Goal: Task Accomplishment & Management: Manage account settings

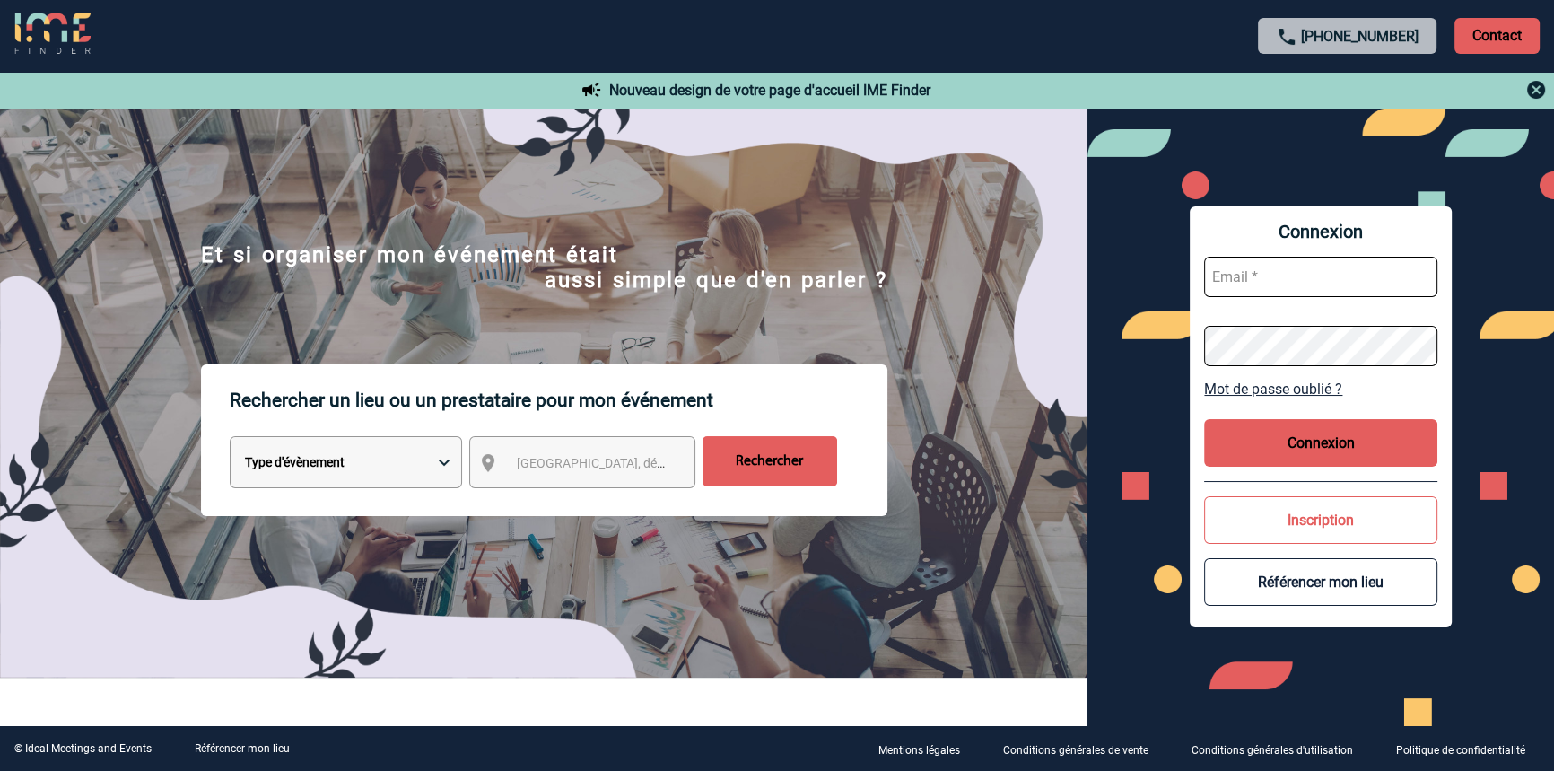
type input "blemonnier@ime-groupe.com"
click at [1273, 451] on button "Connexion" at bounding box center [1320, 443] width 233 height 48
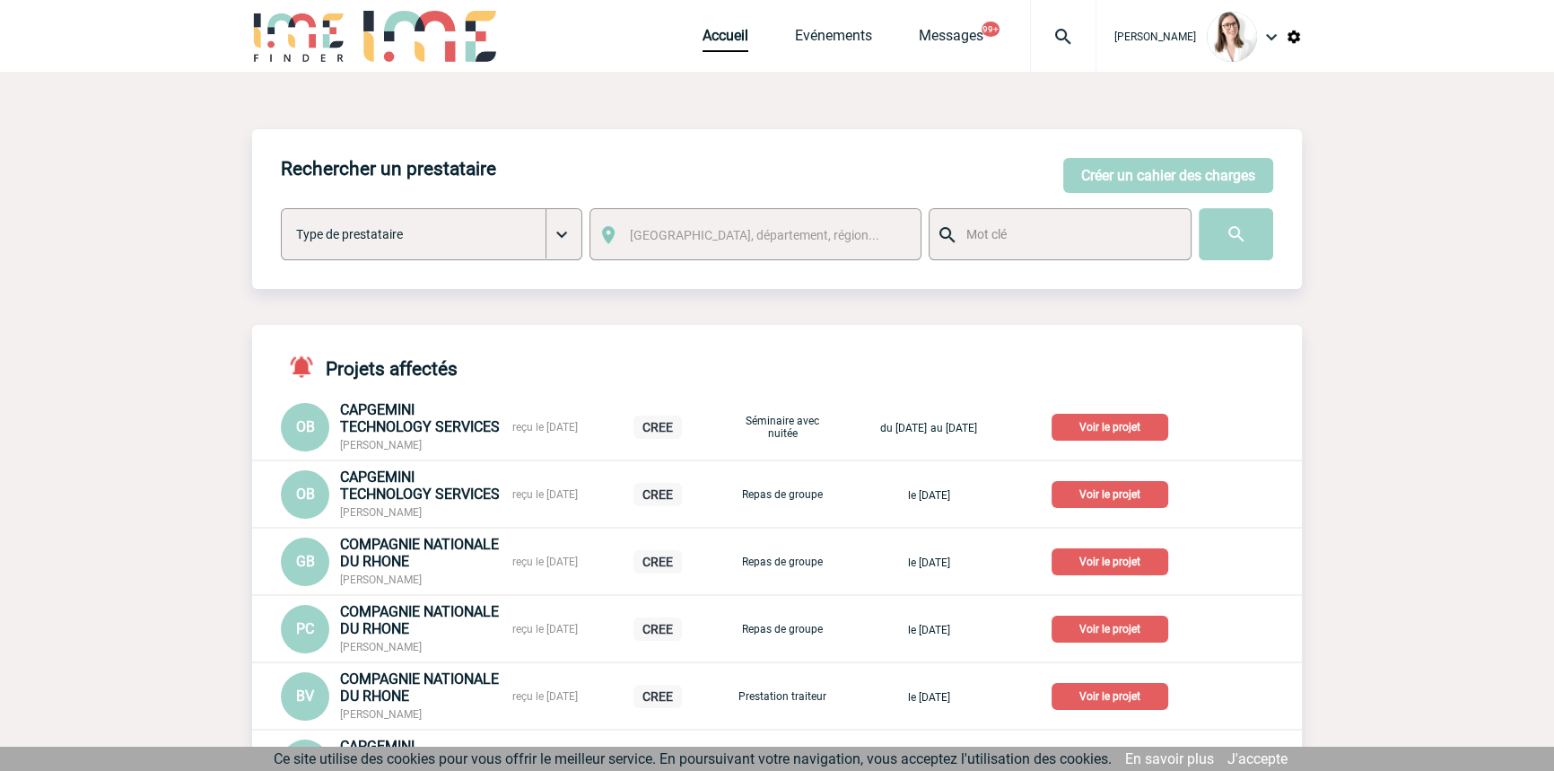
click at [1031, 34] on img at bounding box center [1063, 37] width 65 height 22
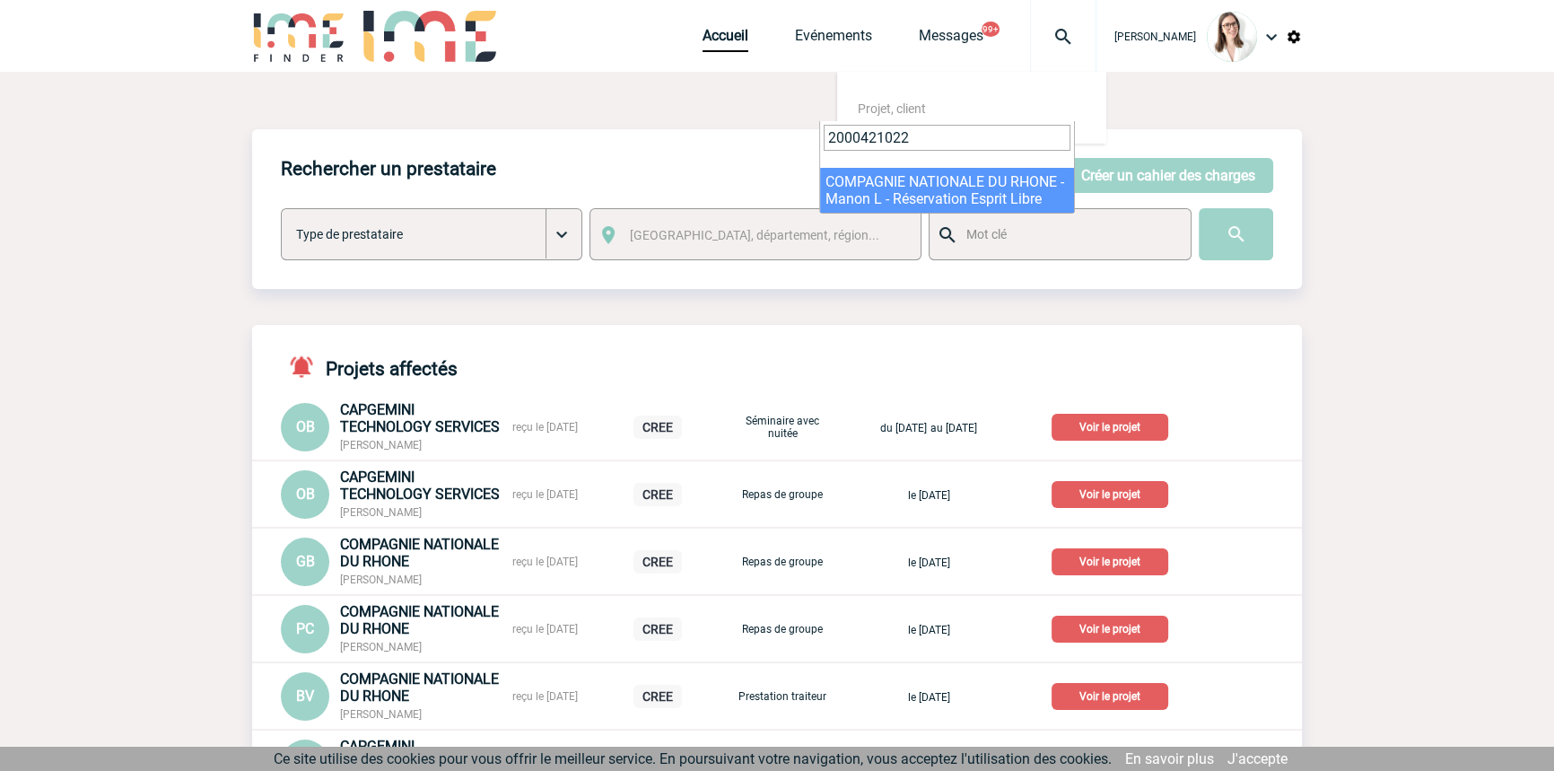
type input "2000421022"
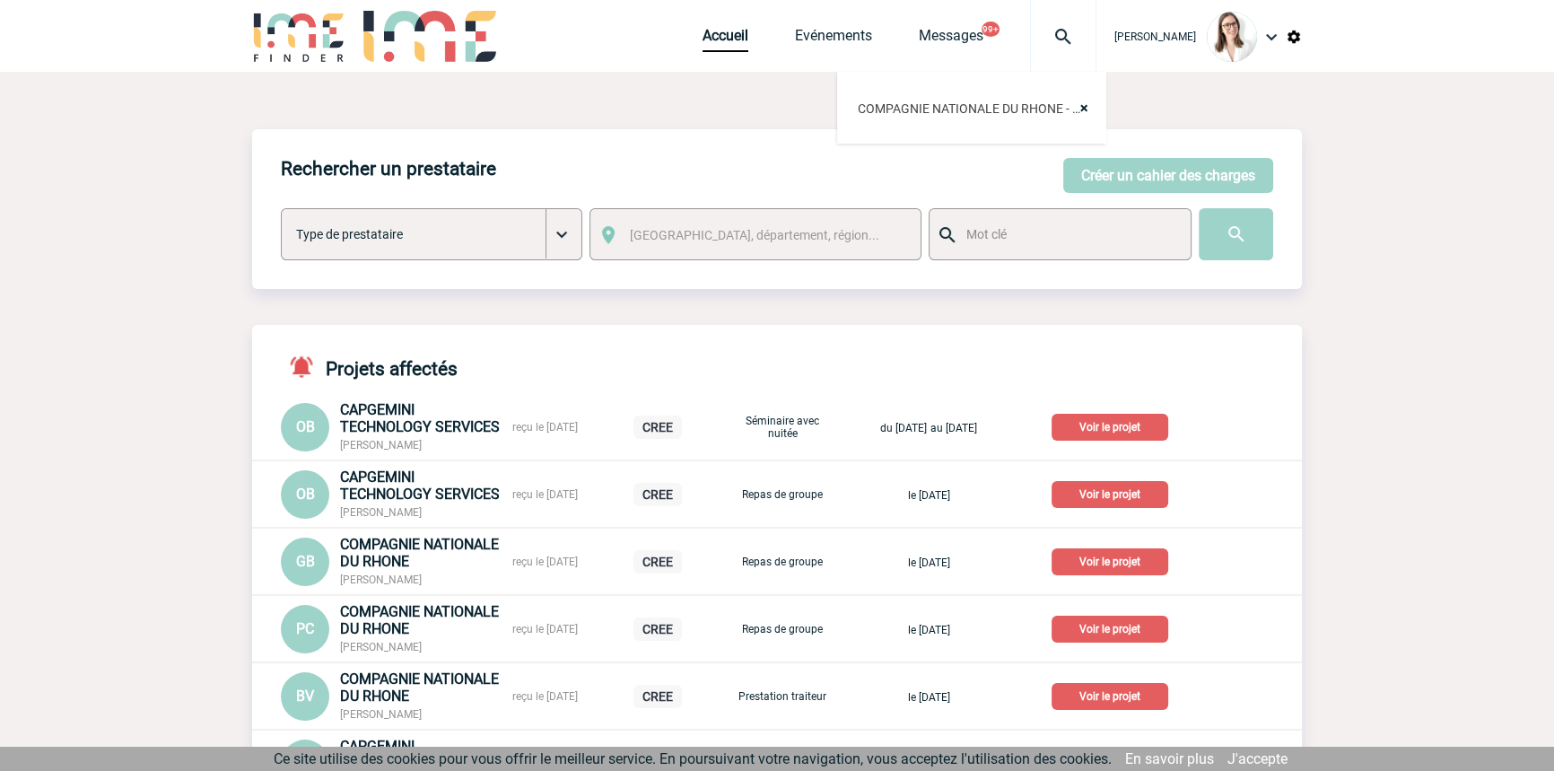
select select "20523"
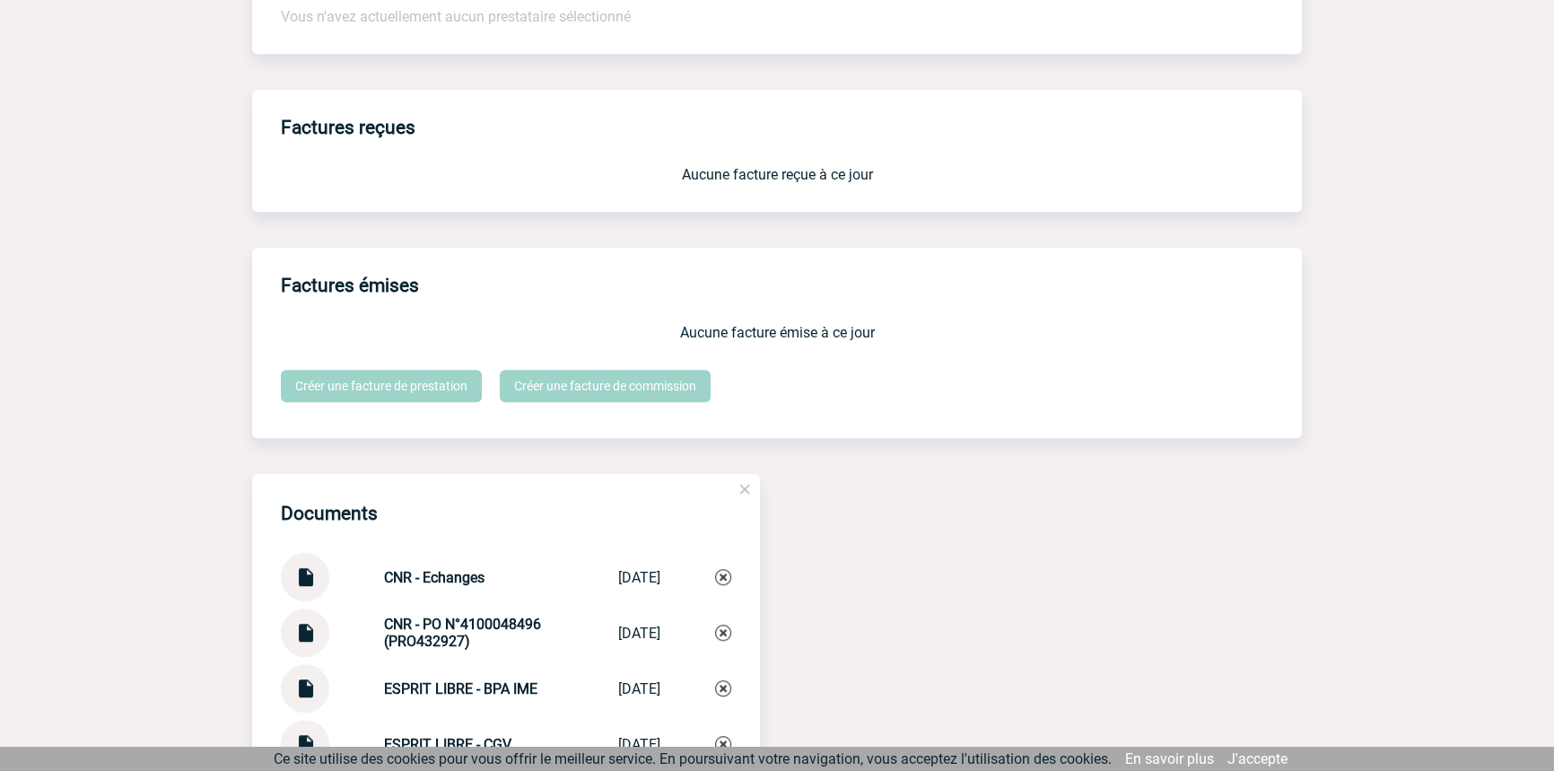
scroll to position [1897, 0]
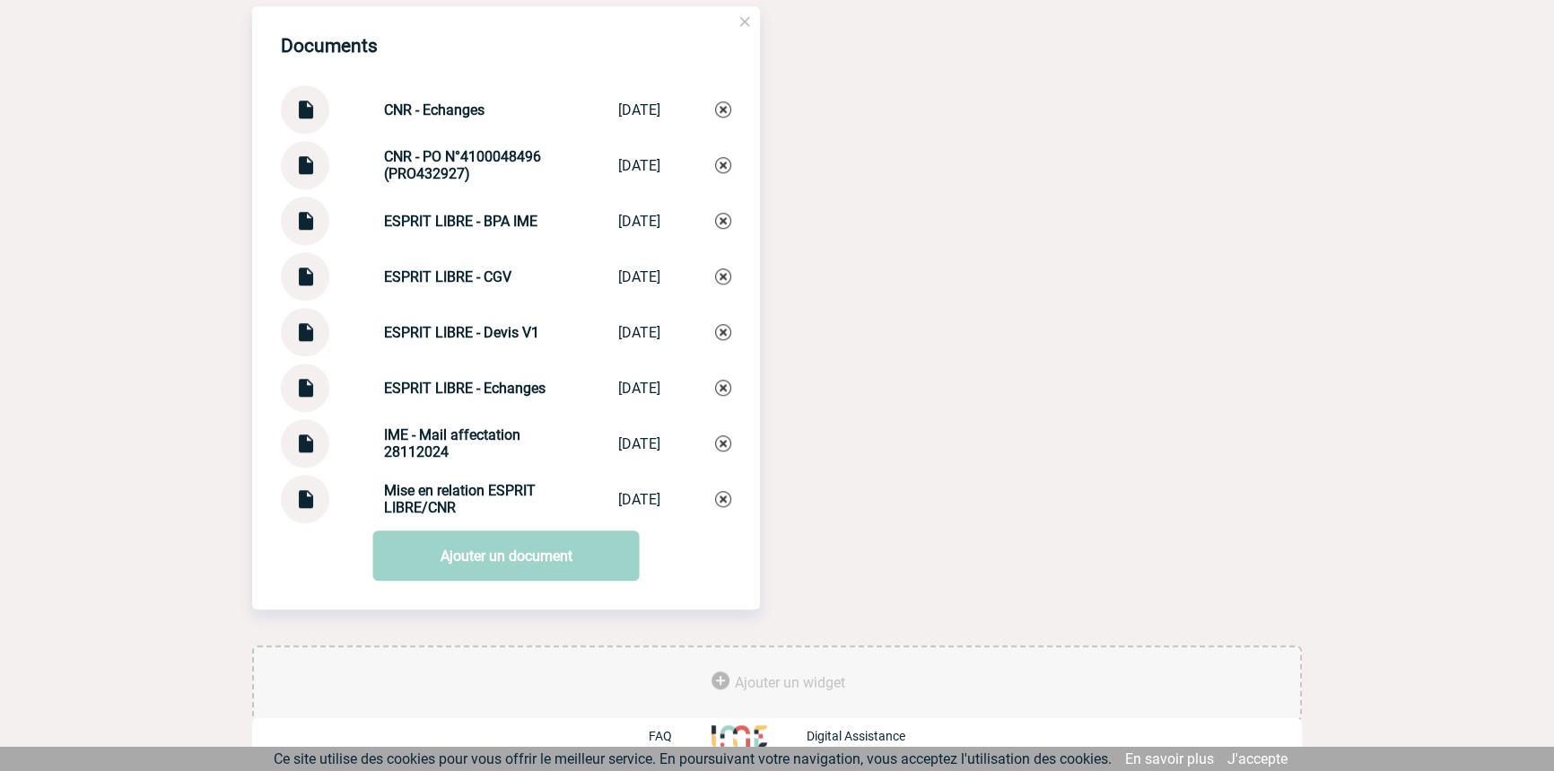
click at [316, 111] on img at bounding box center [304, 102] width 23 height 35
click at [472, 96] on div "CNR - Echanges CNR - Echanges 27/02/2025" at bounding box center [506, 109] width 450 height 48
click at [472, 95] on div "CNR - Echanges CNR - Echanges 27/02/2025" at bounding box center [506, 109] width 450 height 48
click at [472, 96] on div "CNR - Echanges CNR - Echanges 27/02/2025" at bounding box center [506, 109] width 450 height 48
copy div "CNR - Echanges CNR - Echanges"
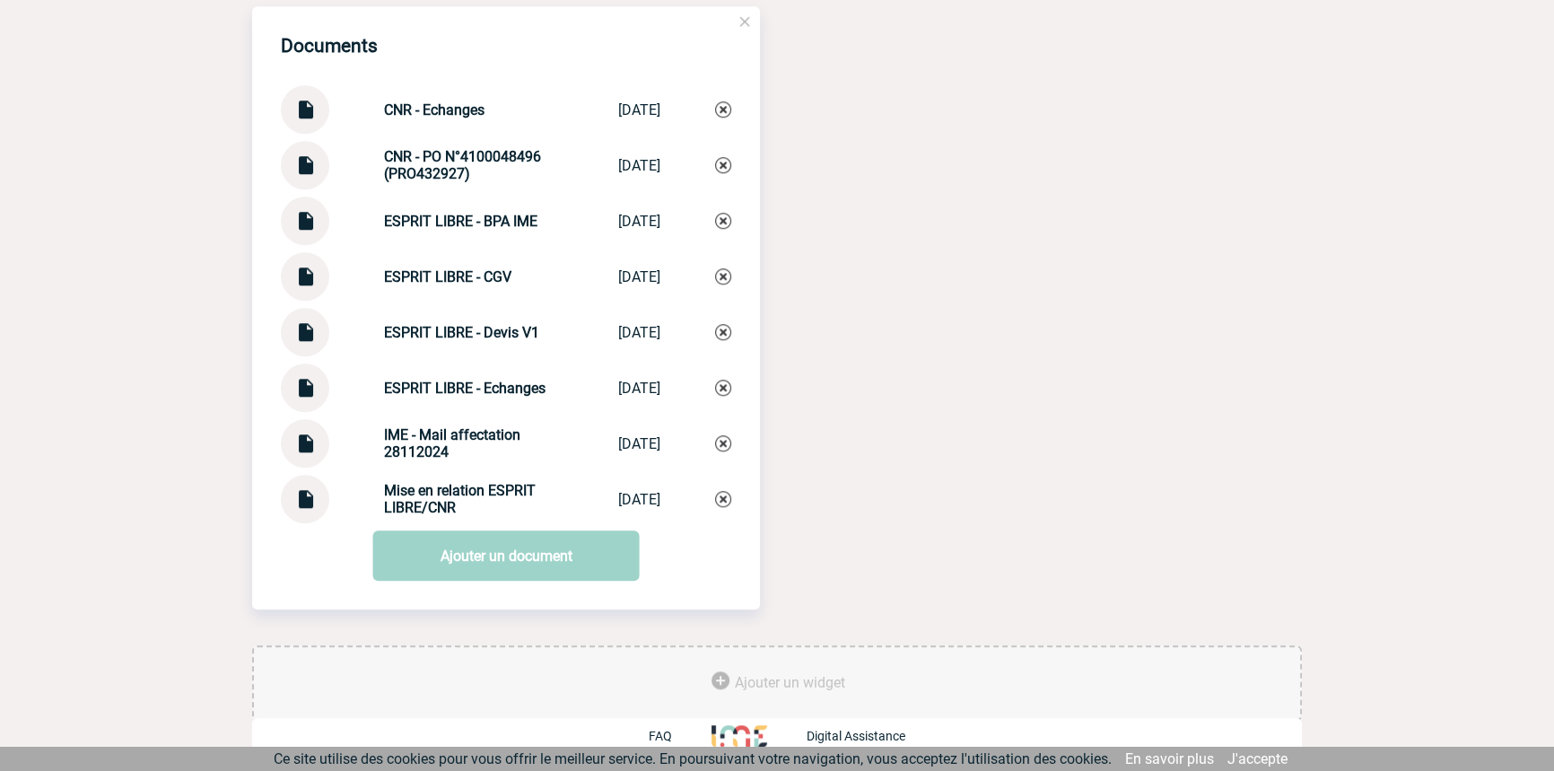
click at [716, 109] on div "CNR - Echanges CNR - Echanges 27/02/2025" at bounding box center [506, 109] width 450 height 48
click at [720, 110] on img at bounding box center [723, 109] width 16 height 16
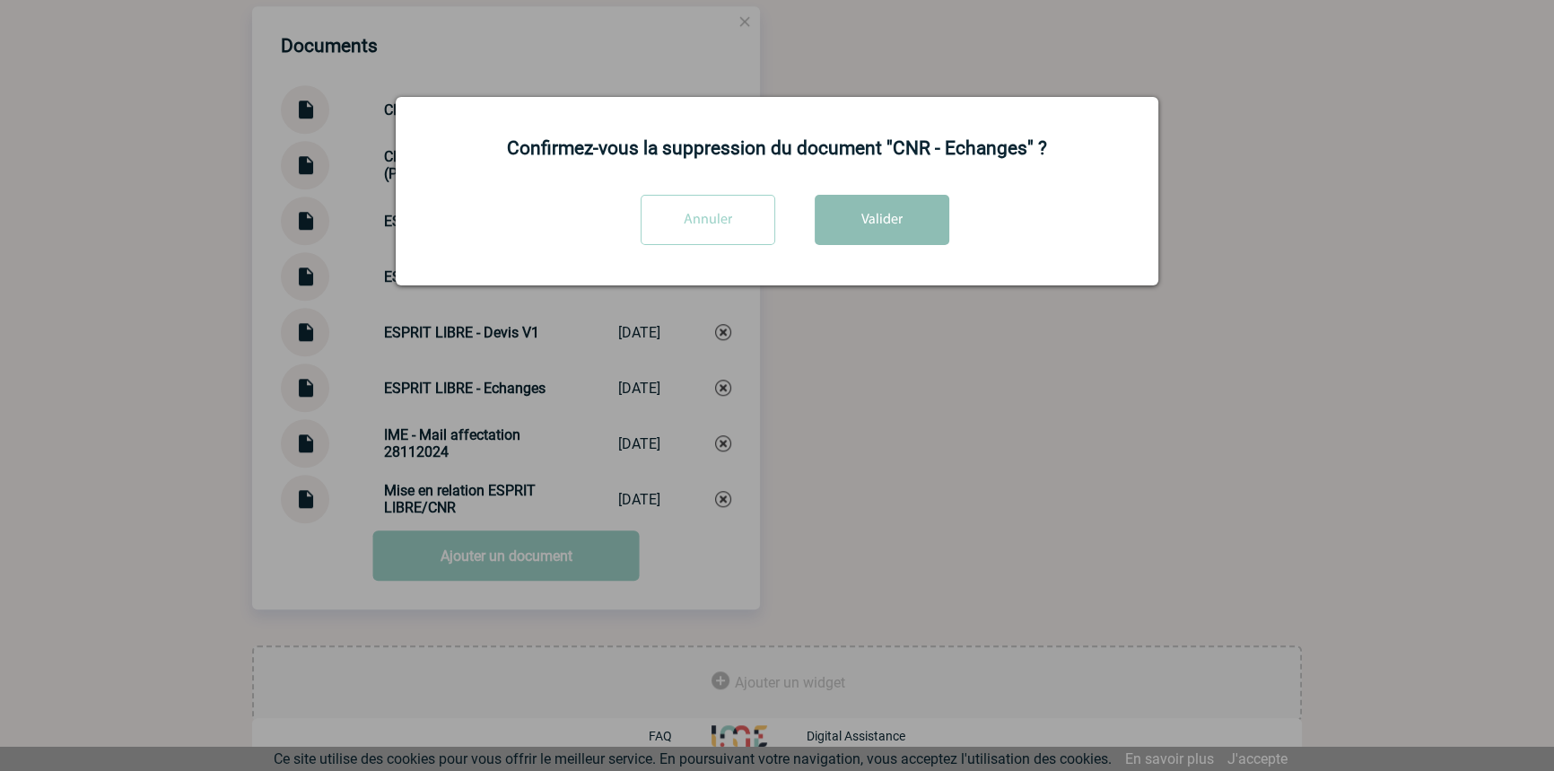
click at [935, 231] on button "Valider" at bounding box center [882, 220] width 135 height 50
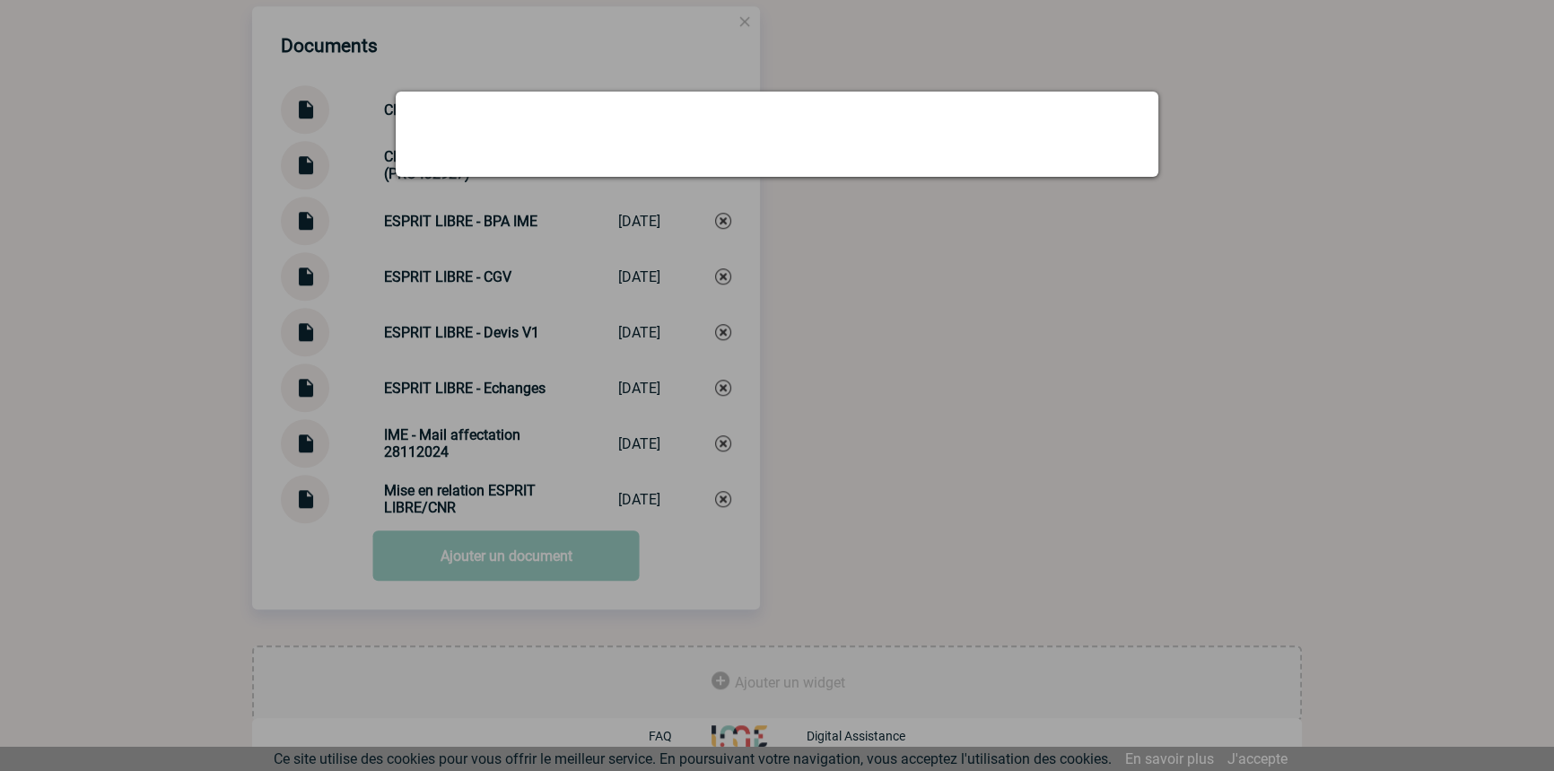
scroll to position [1840, 0]
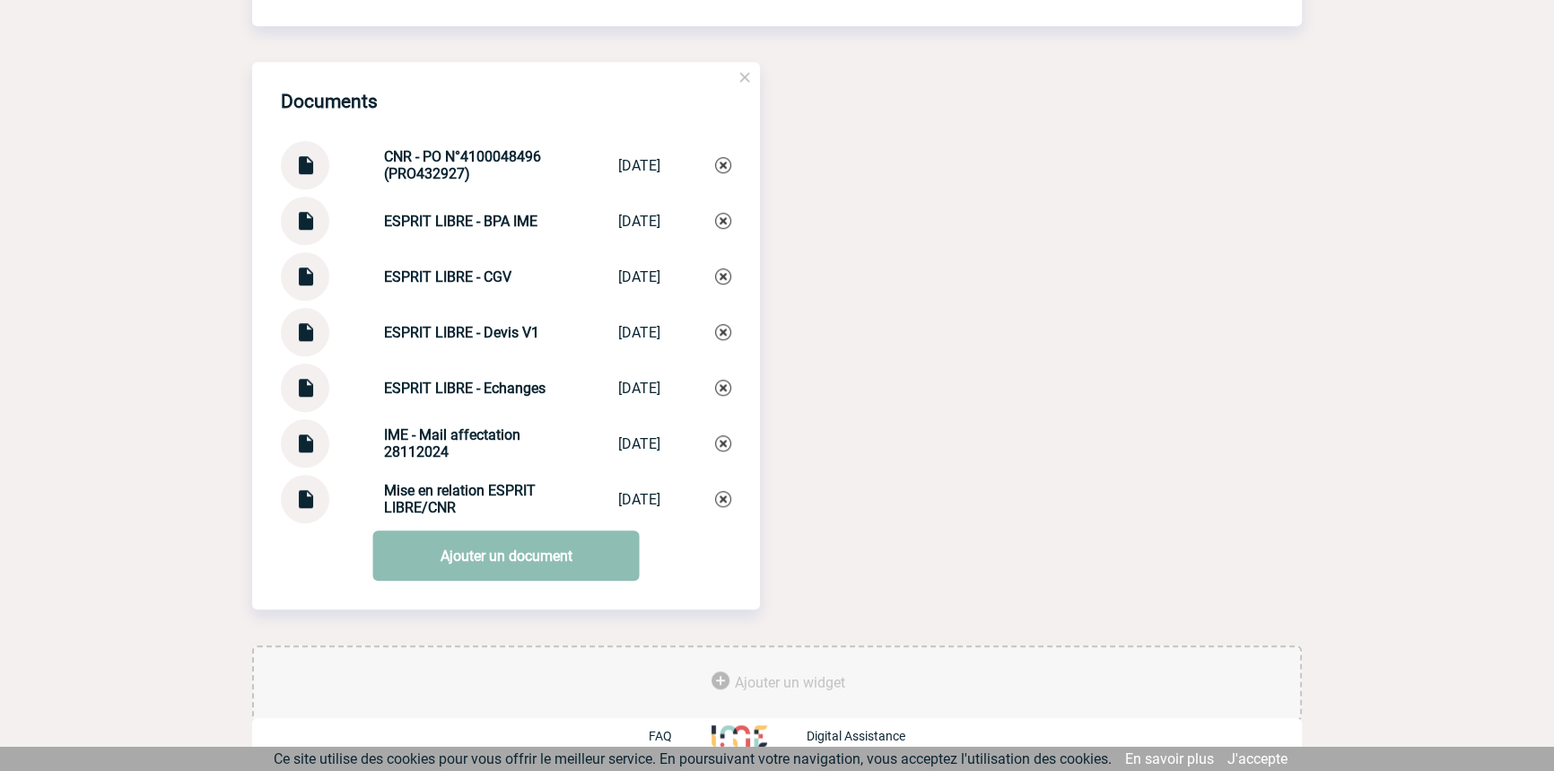
click at [414, 543] on link "Ajouter un document" at bounding box center [506, 555] width 266 height 50
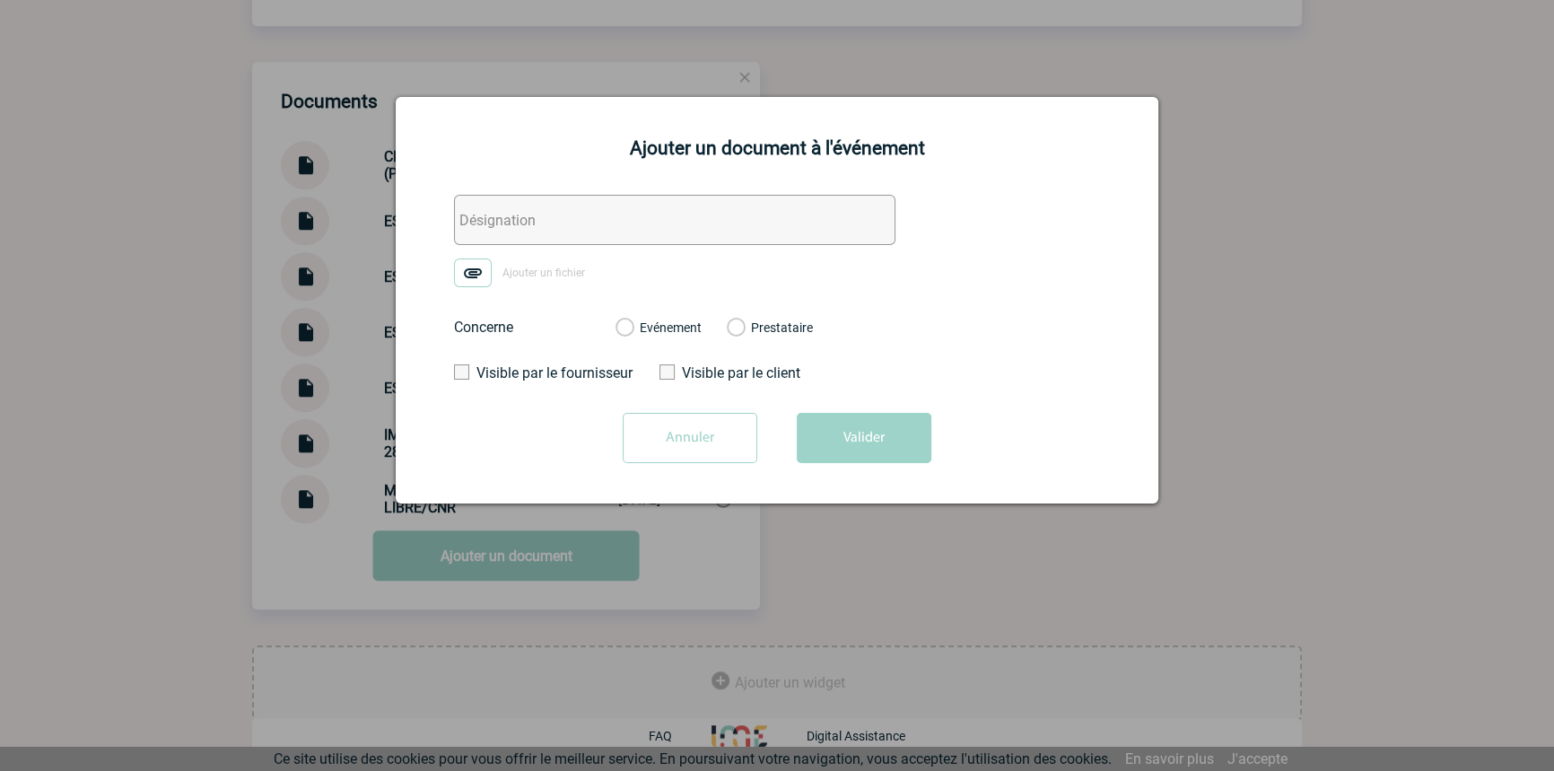
drag, startPoint x: 506, startPoint y: 233, endPoint x: 500, endPoint y: 241, distance: 10.2
click at [506, 233] on input "text" at bounding box center [674, 220] width 441 height 50
paste input "CNR - Echanges"
type input "CNR - Echanges"
click at [484, 266] on img at bounding box center [473, 272] width 38 height 29
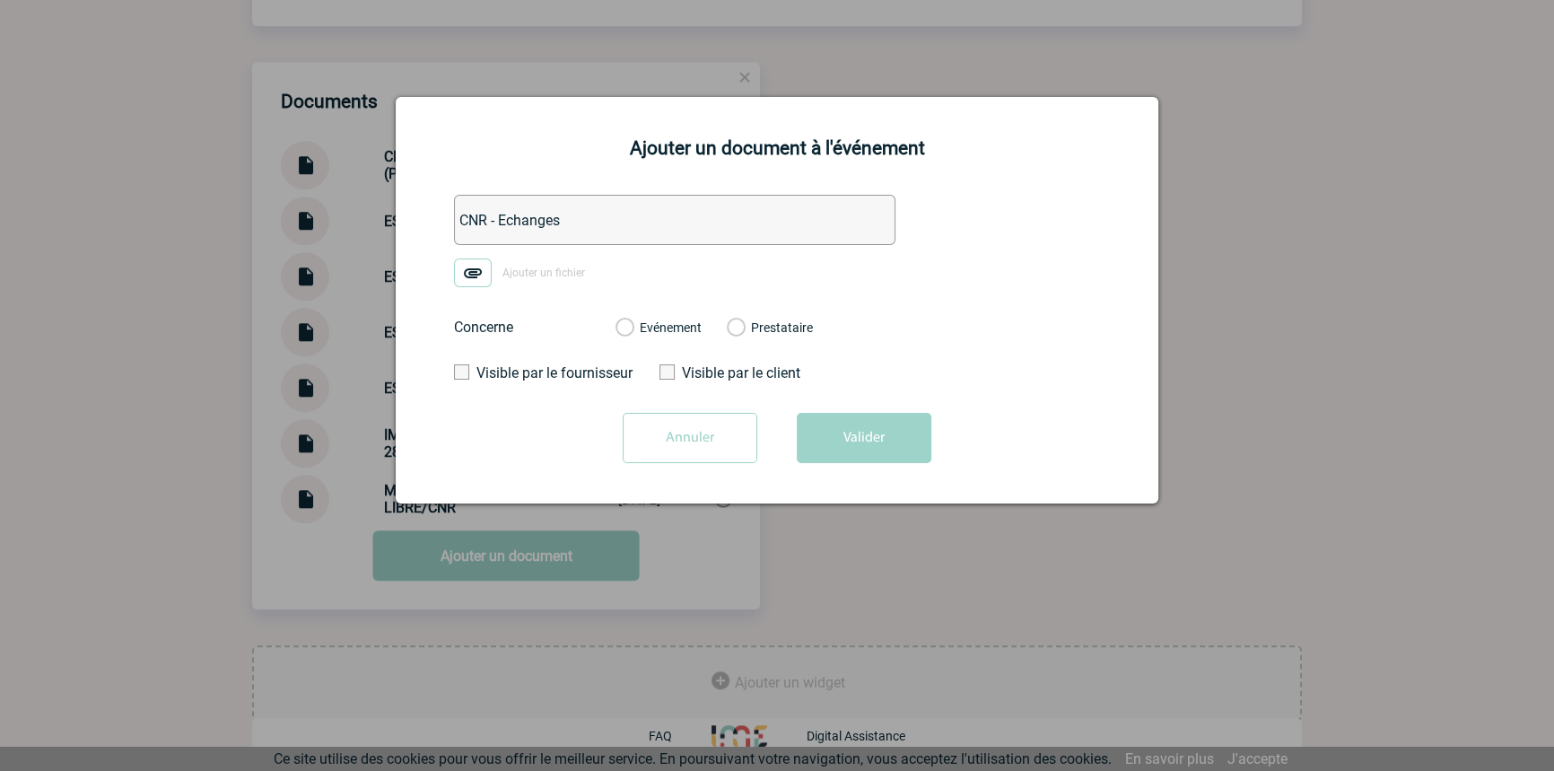
click at [0, 0] on input "Ajouter un fichier" at bounding box center [0, 0] width 0 height 0
click at [632, 323] on label "Evénement" at bounding box center [623, 328] width 17 height 16
click at [0, 0] on input "Evénement" at bounding box center [0, 0] width 0 height 0
click at [820, 422] on button "Valider" at bounding box center [864, 438] width 135 height 50
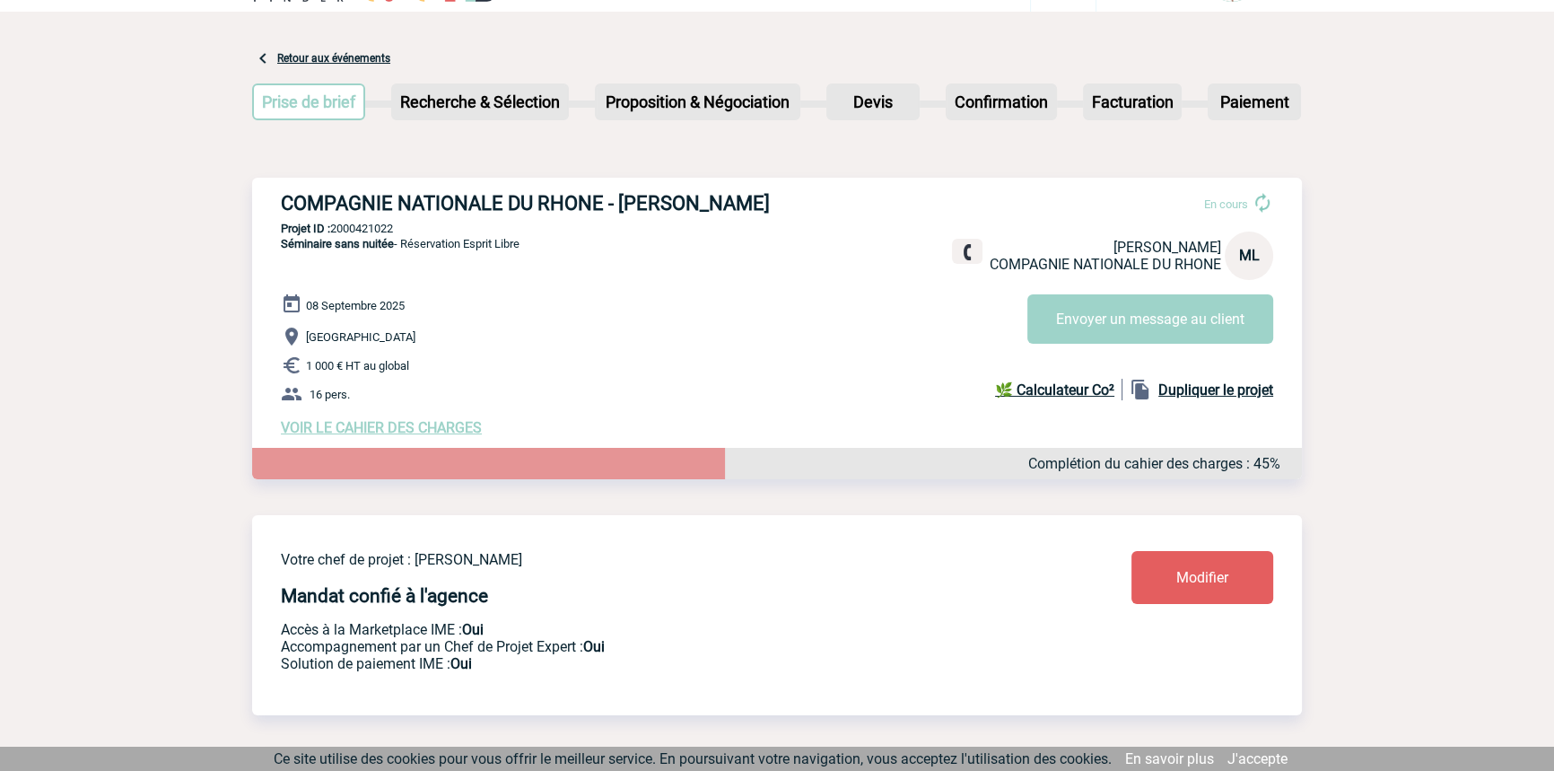
scroll to position [0, 0]
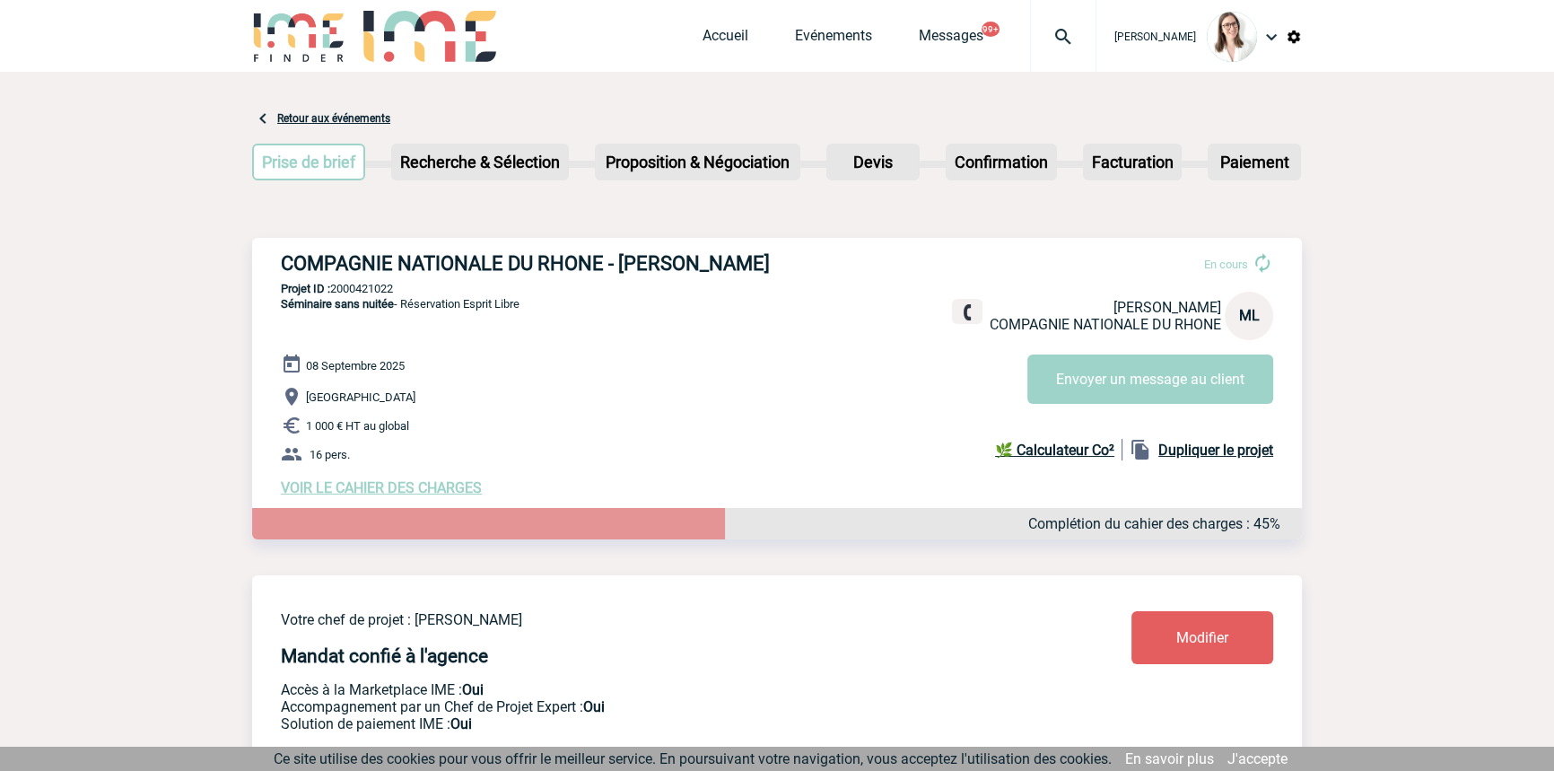
click at [1058, 59] on div at bounding box center [1063, 36] width 66 height 72
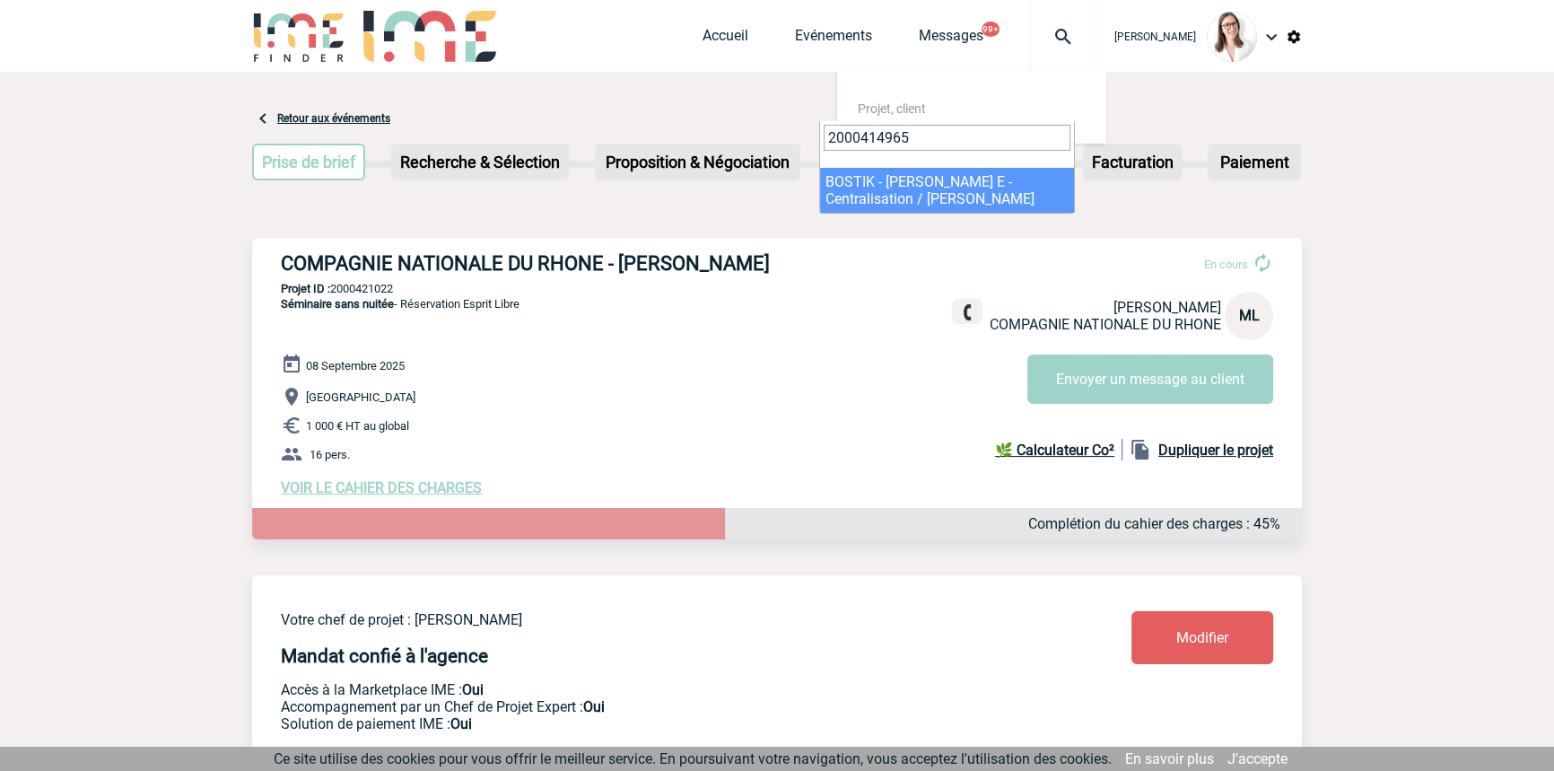
type input "2000414965"
select select "14466"
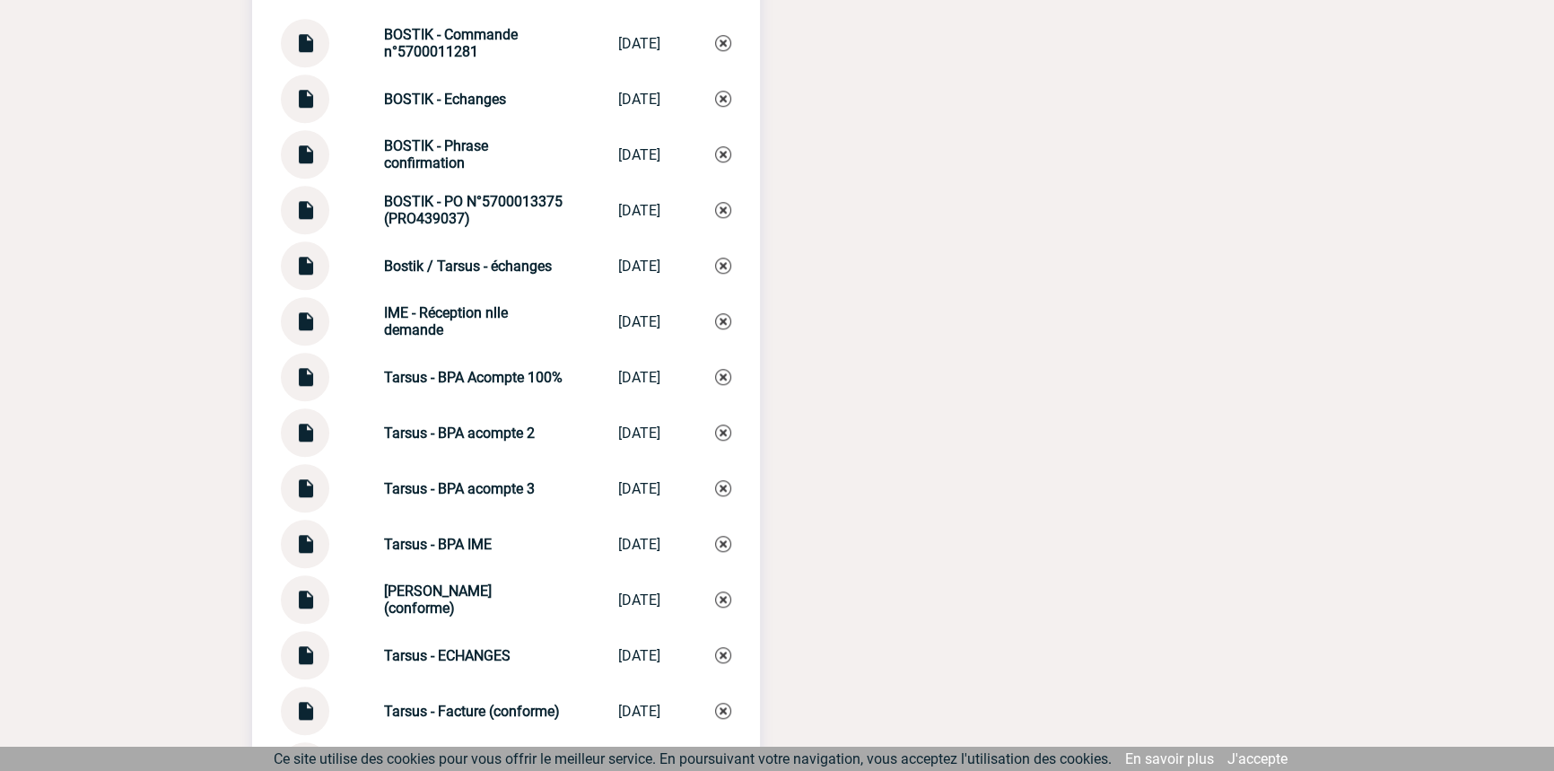
scroll to position [1909, 0]
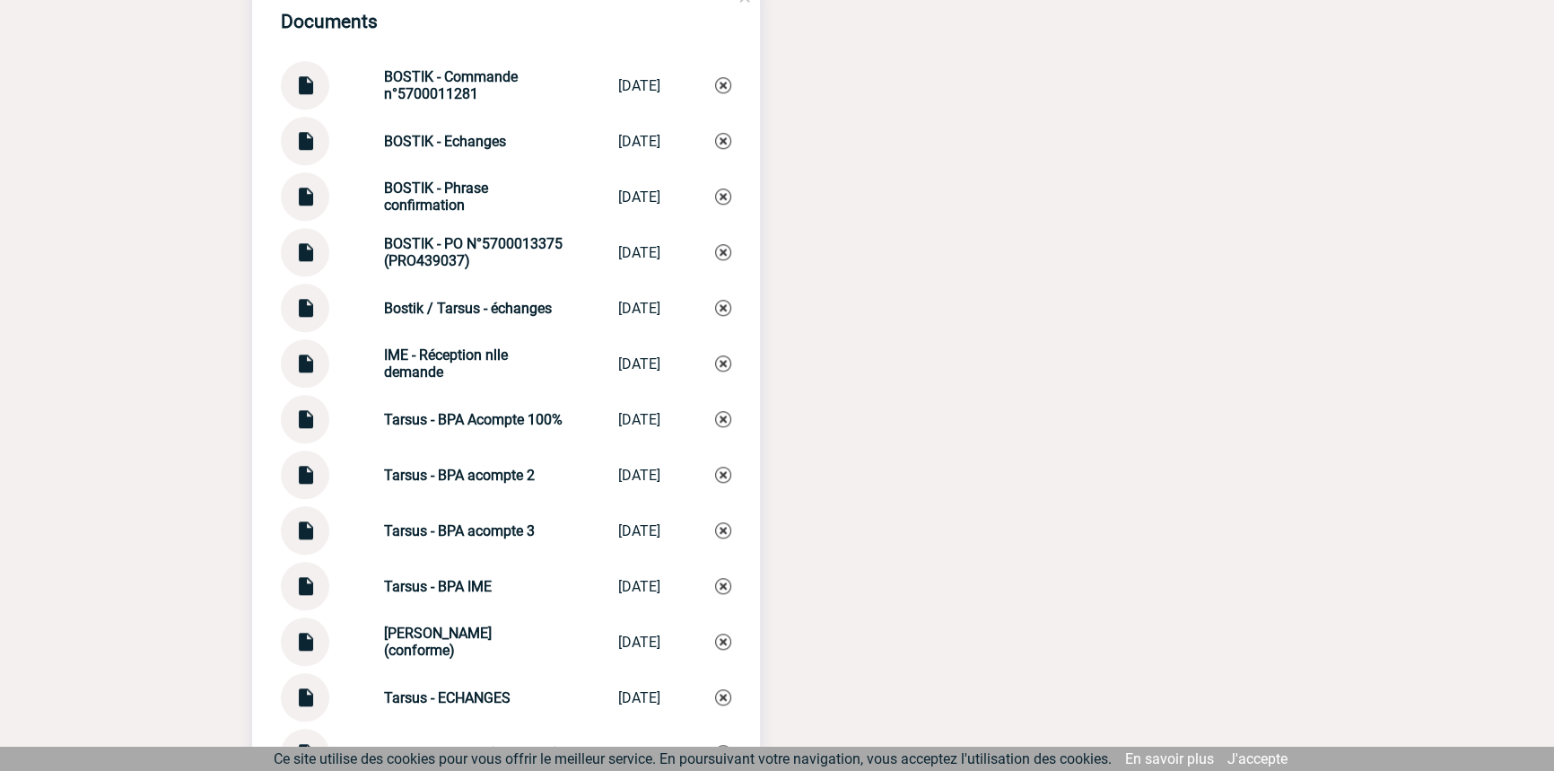
click at [315, 537] on img at bounding box center [304, 523] width 23 height 35
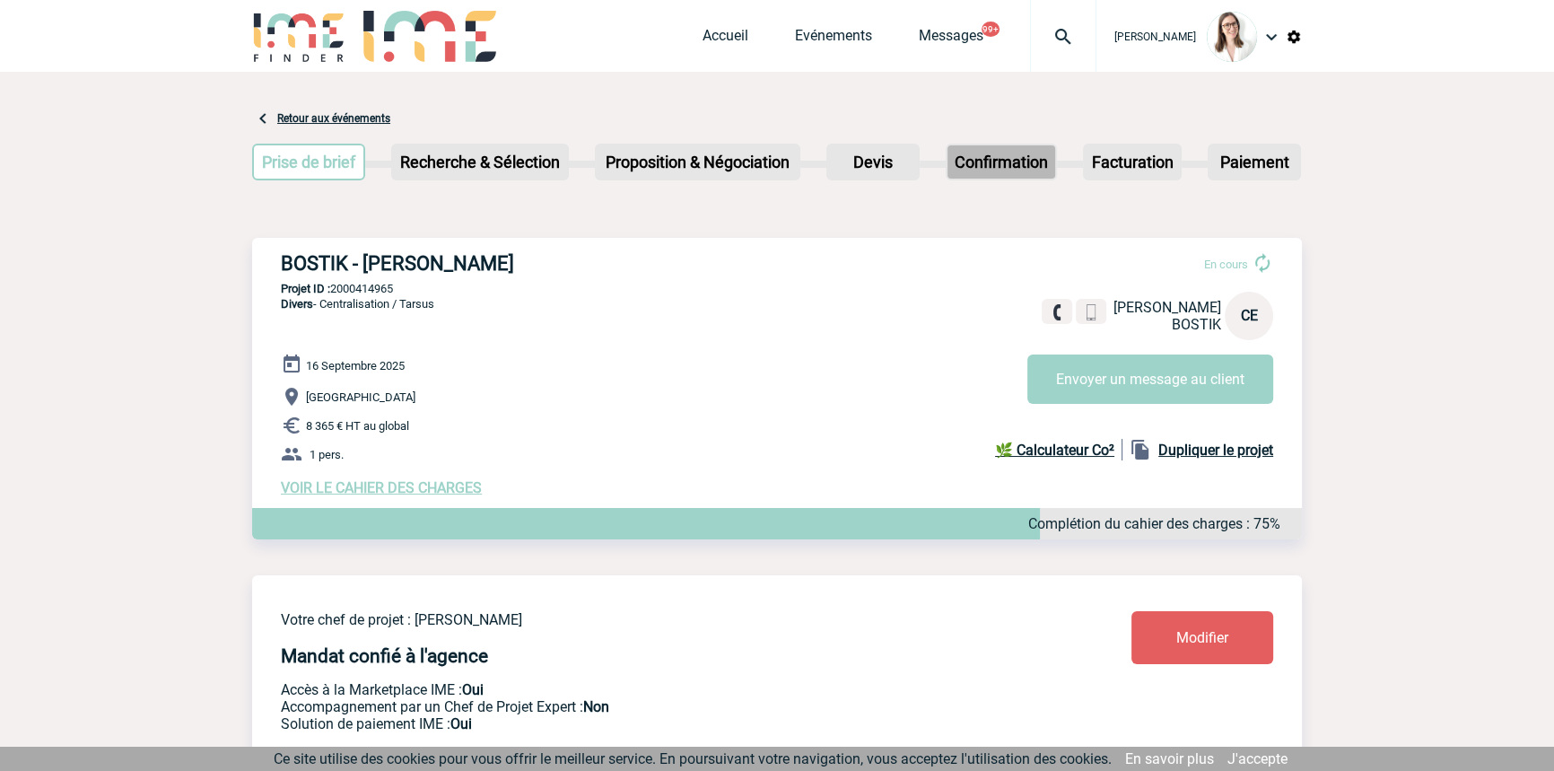
scroll to position [0, 0]
click at [1058, 62] on div at bounding box center [1063, 36] width 66 height 72
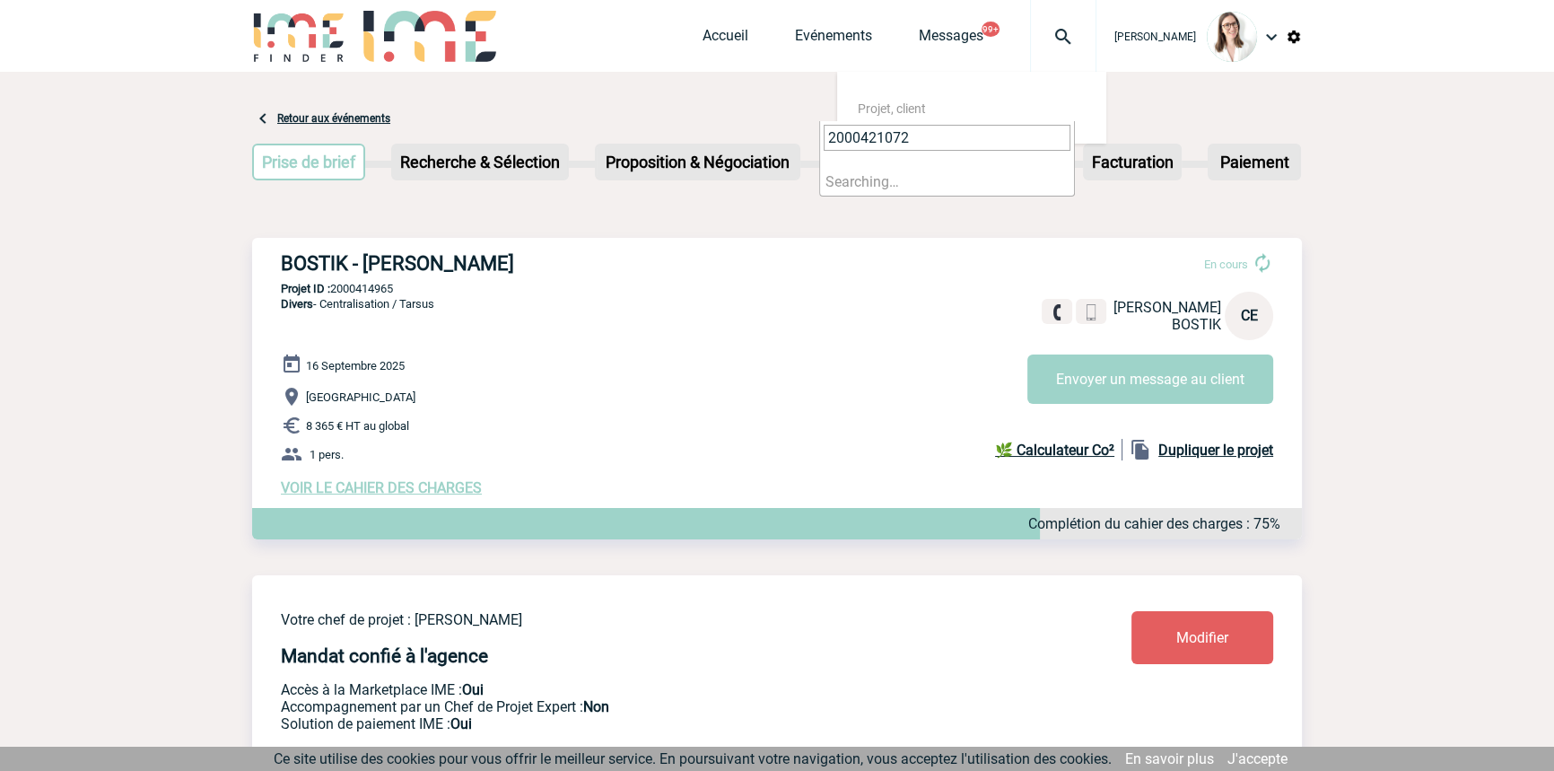
type input "2000421072"
select select "20573"
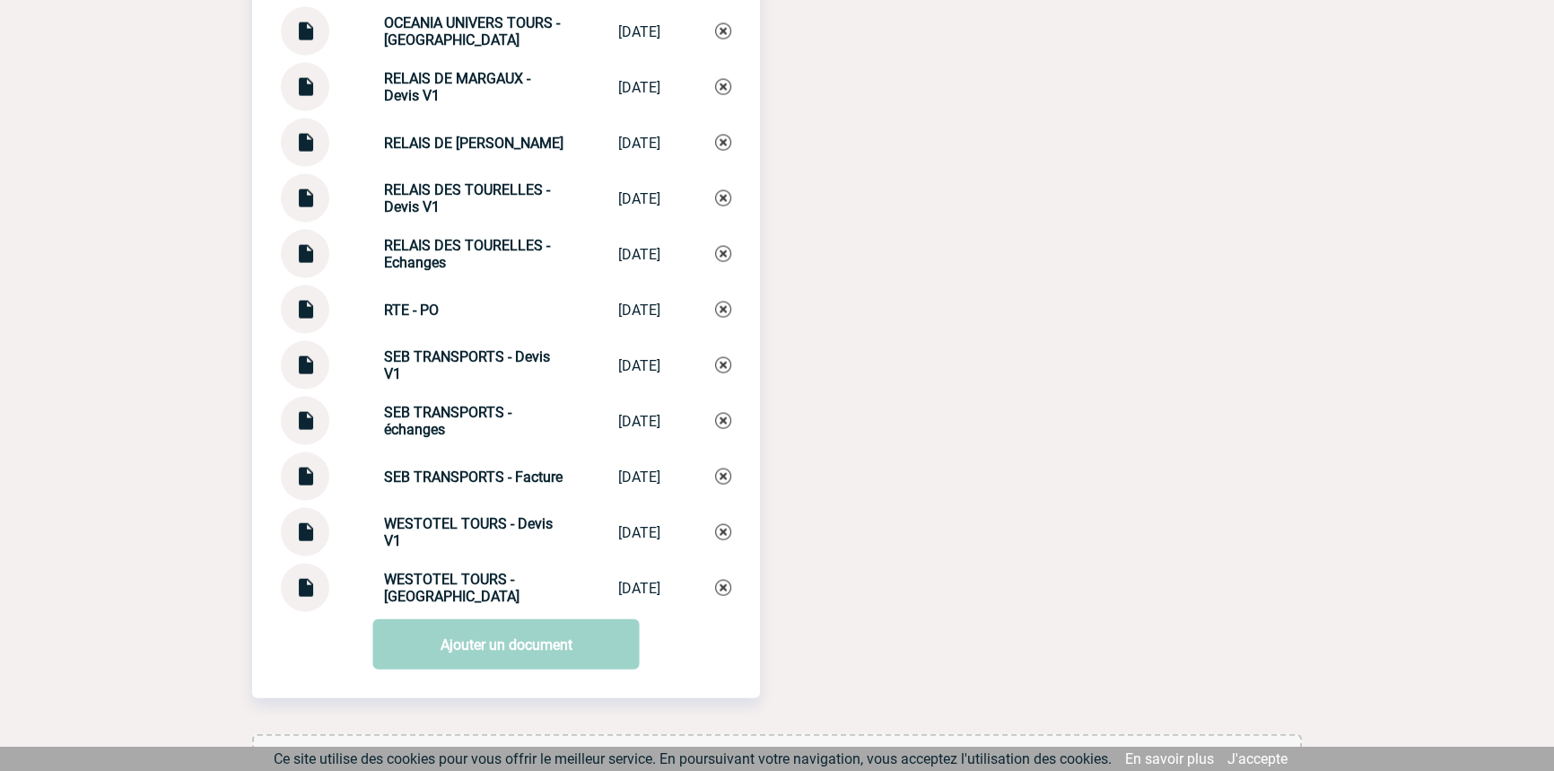
scroll to position [4922, 0]
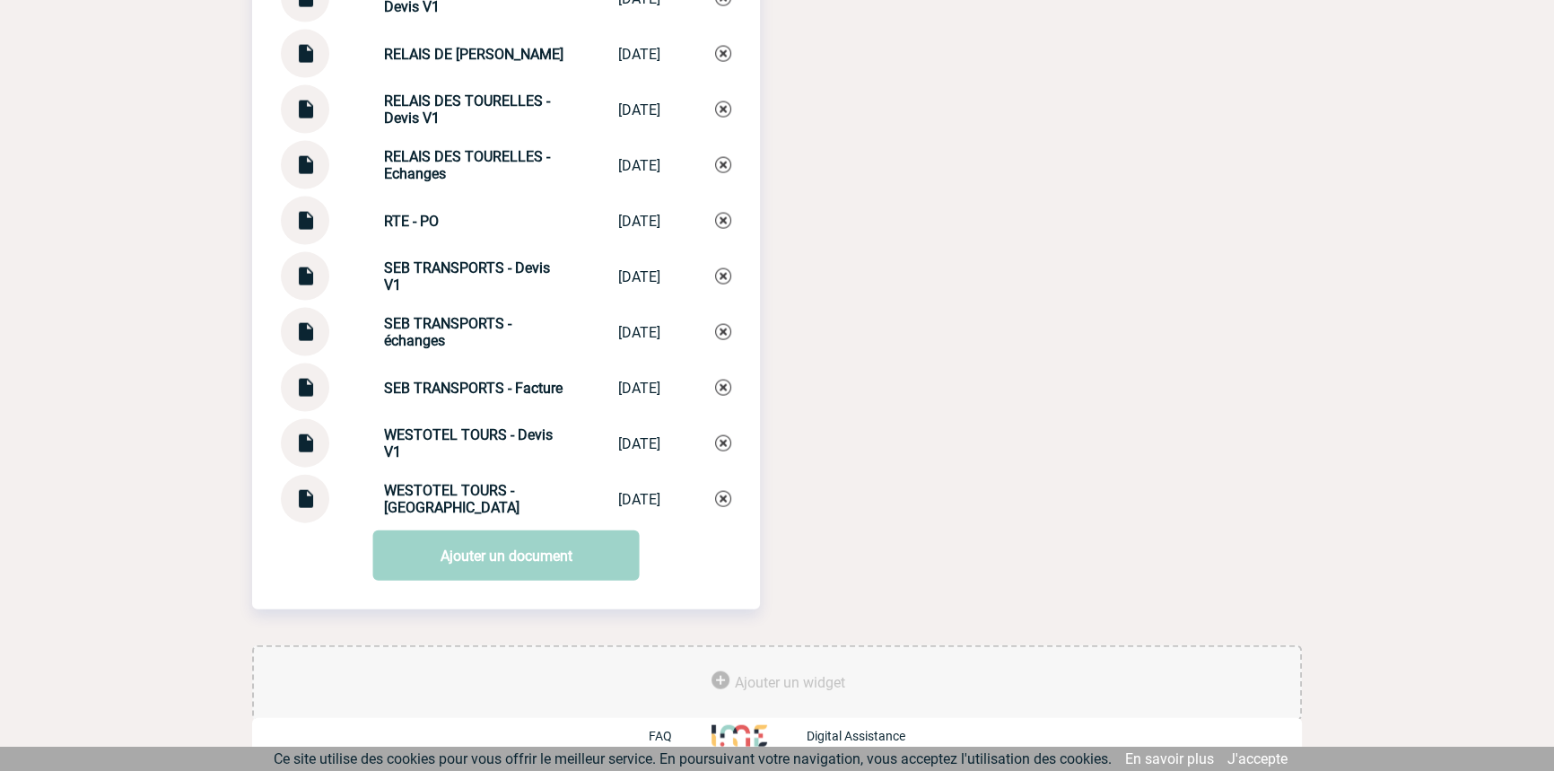
click at [315, 377] on img at bounding box center [304, 380] width 23 height 35
click at [311, 388] on img at bounding box center [304, 380] width 23 height 35
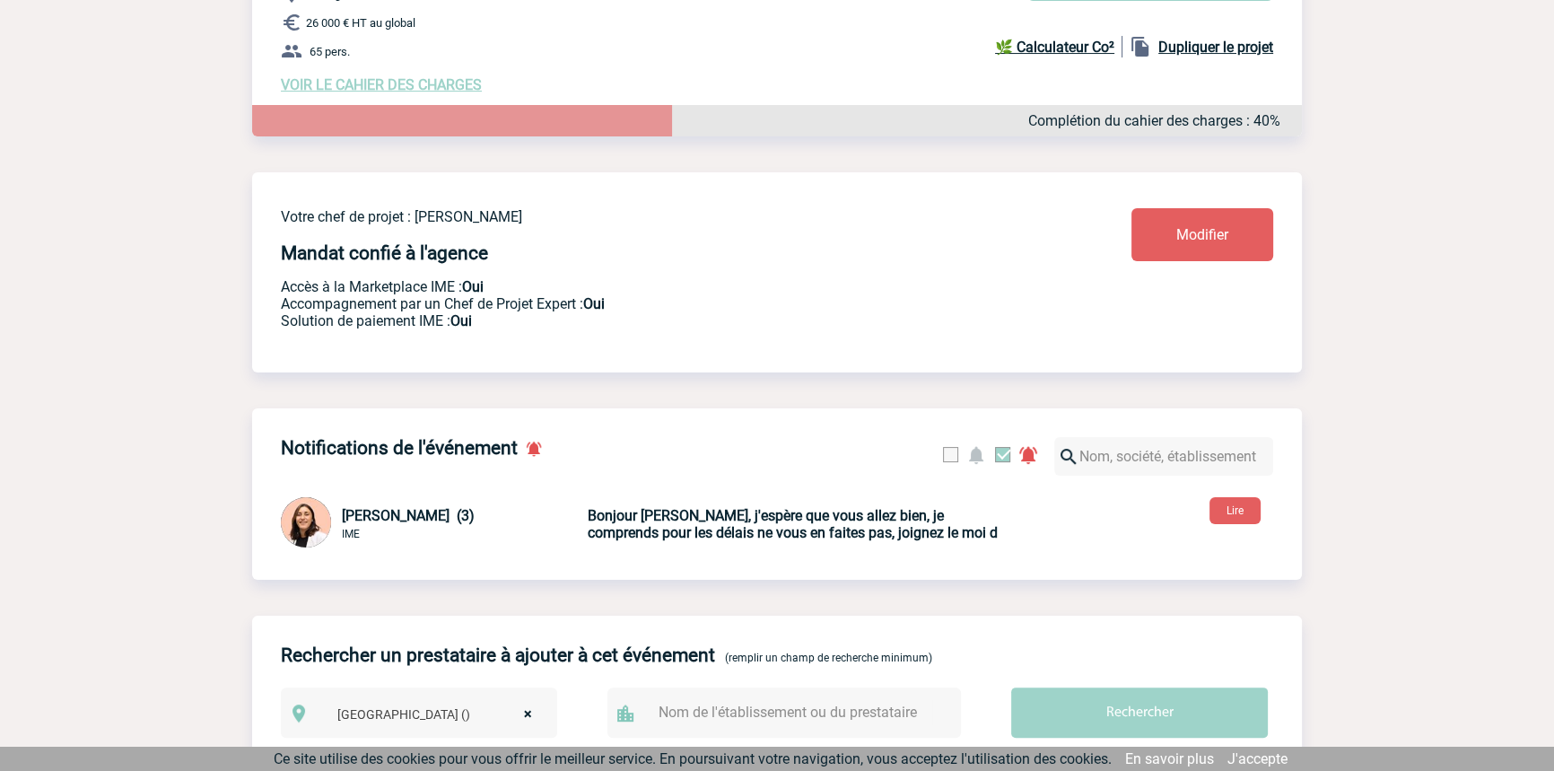
scroll to position [0, 0]
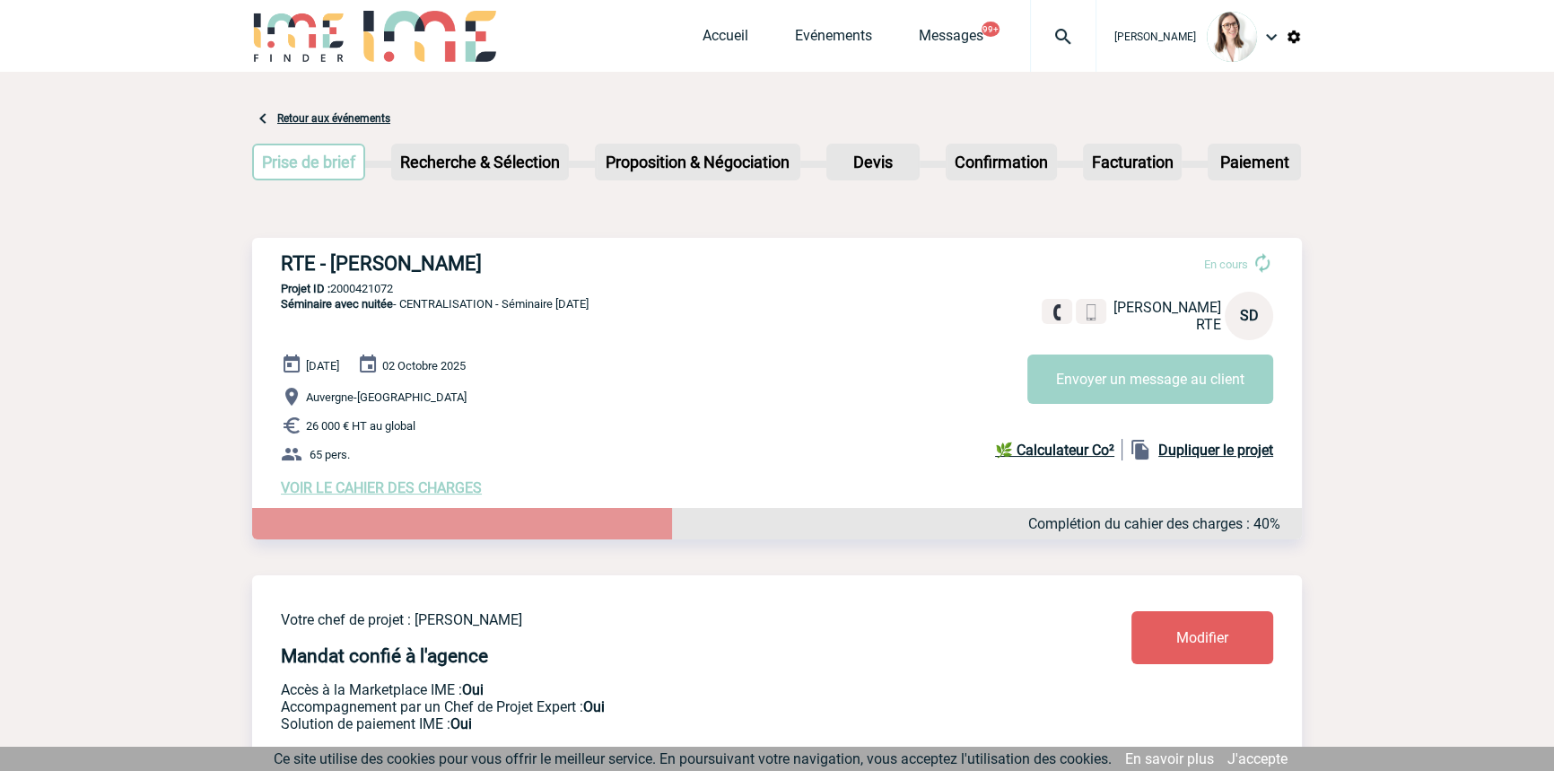
click at [1031, 32] on img at bounding box center [1063, 37] width 65 height 22
paste input "2000425302"
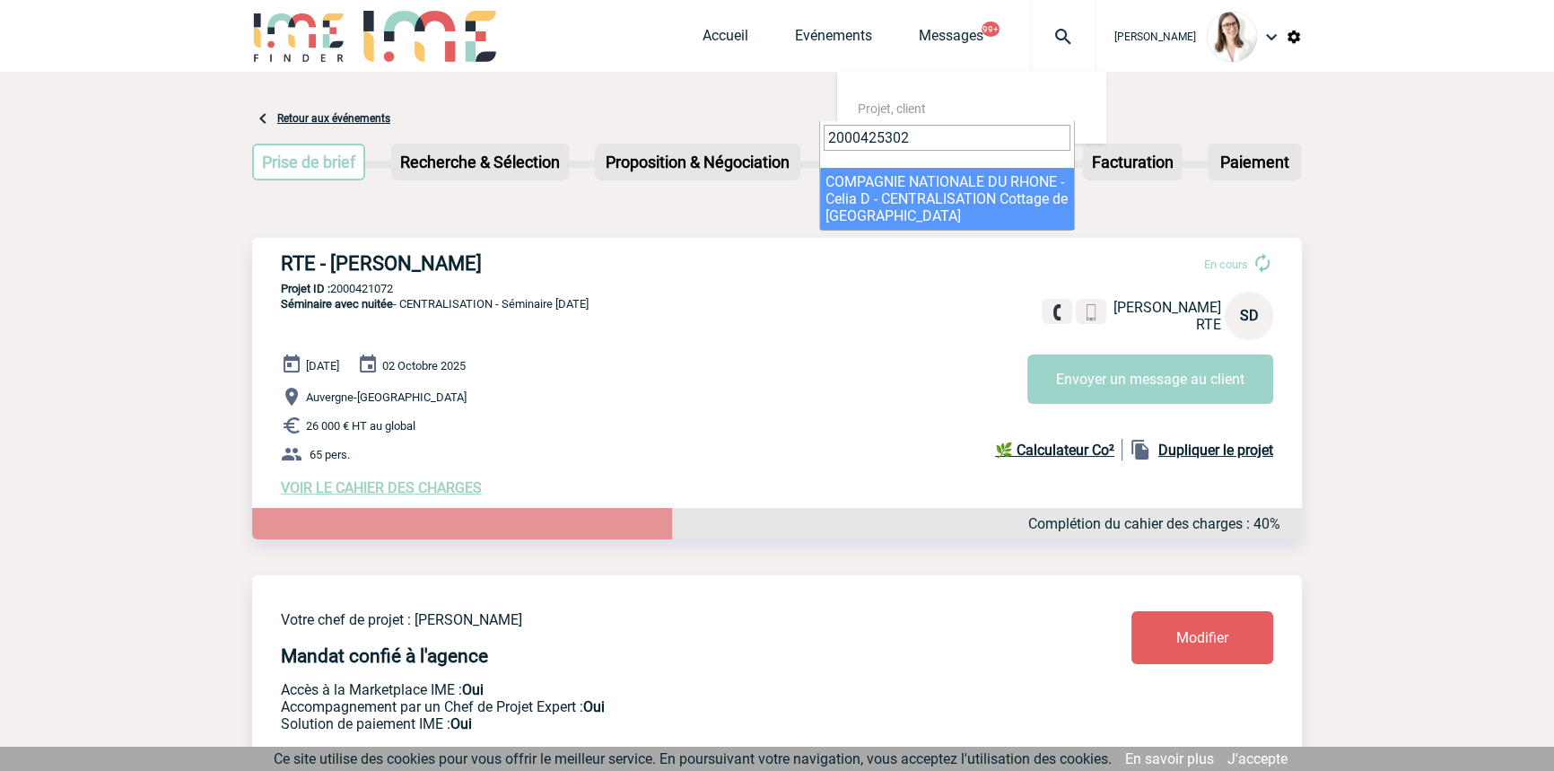
type input "2000425302"
select select "24803"
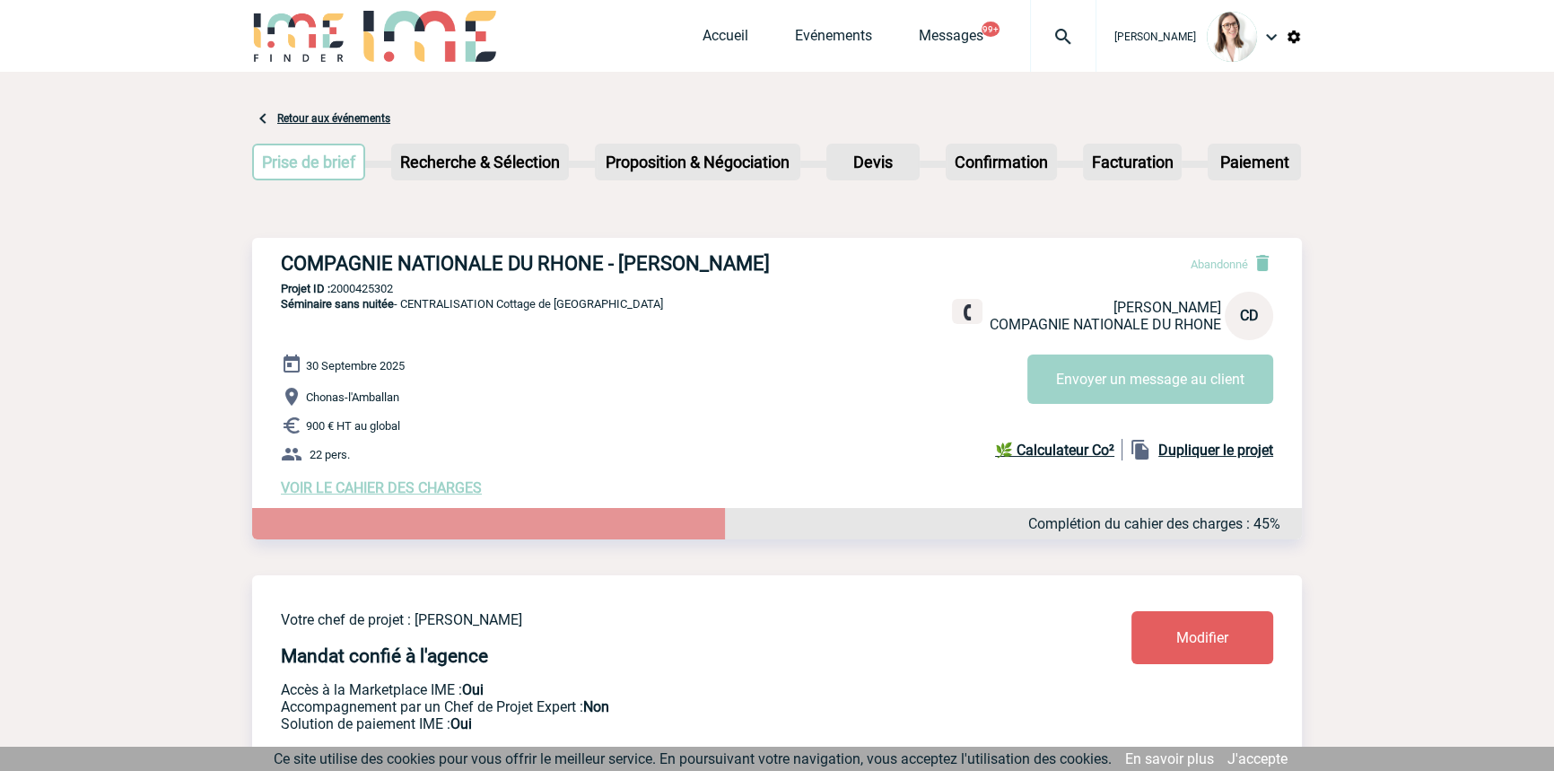
drag, startPoint x: 1026, startPoint y: 35, endPoint x: 1032, endPoint y: 55, distance: 20.5
click at [1031, 35] on img at bounding box center [1063, 37] width 65 height 22
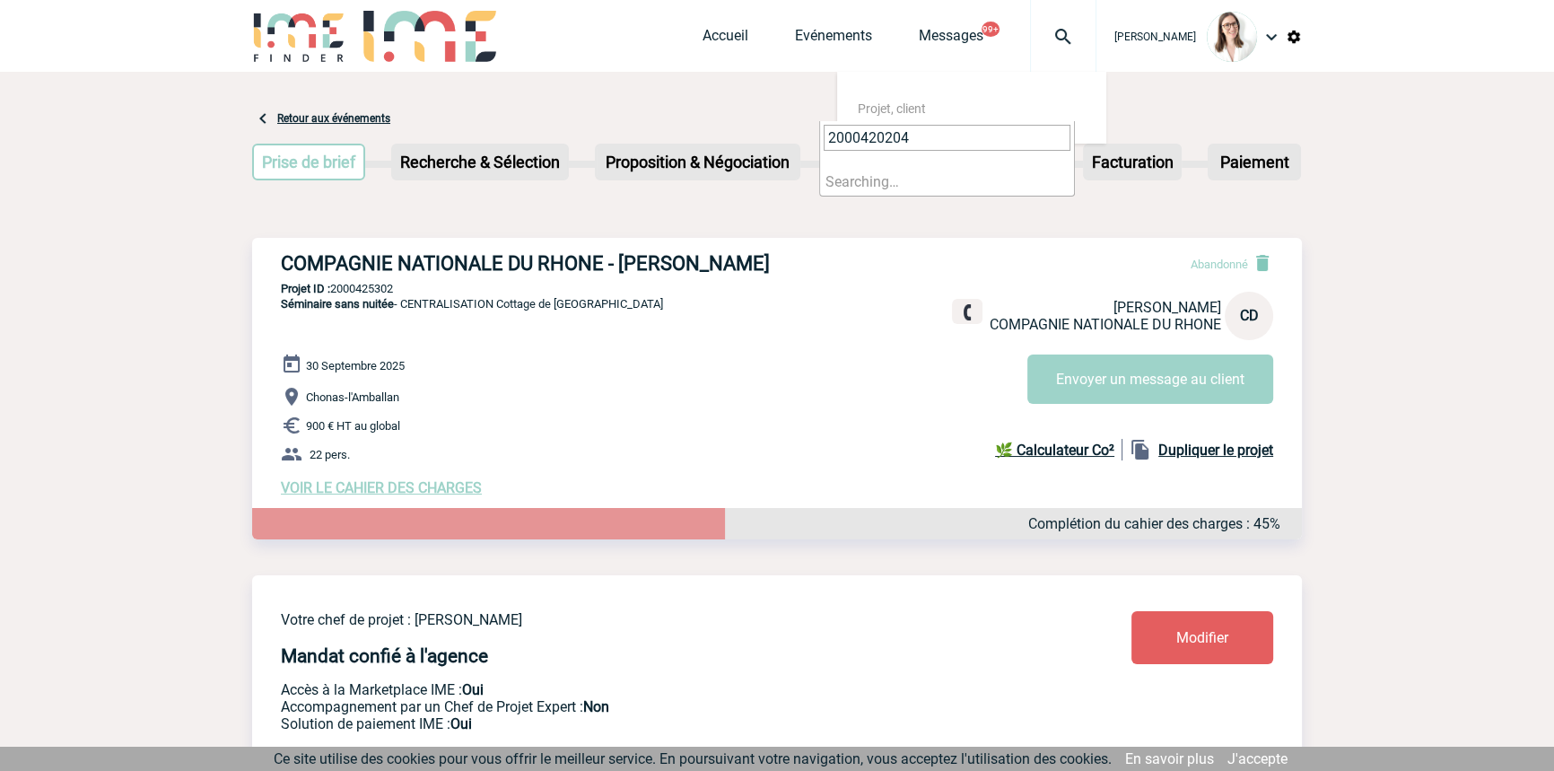
type input "2000420204"
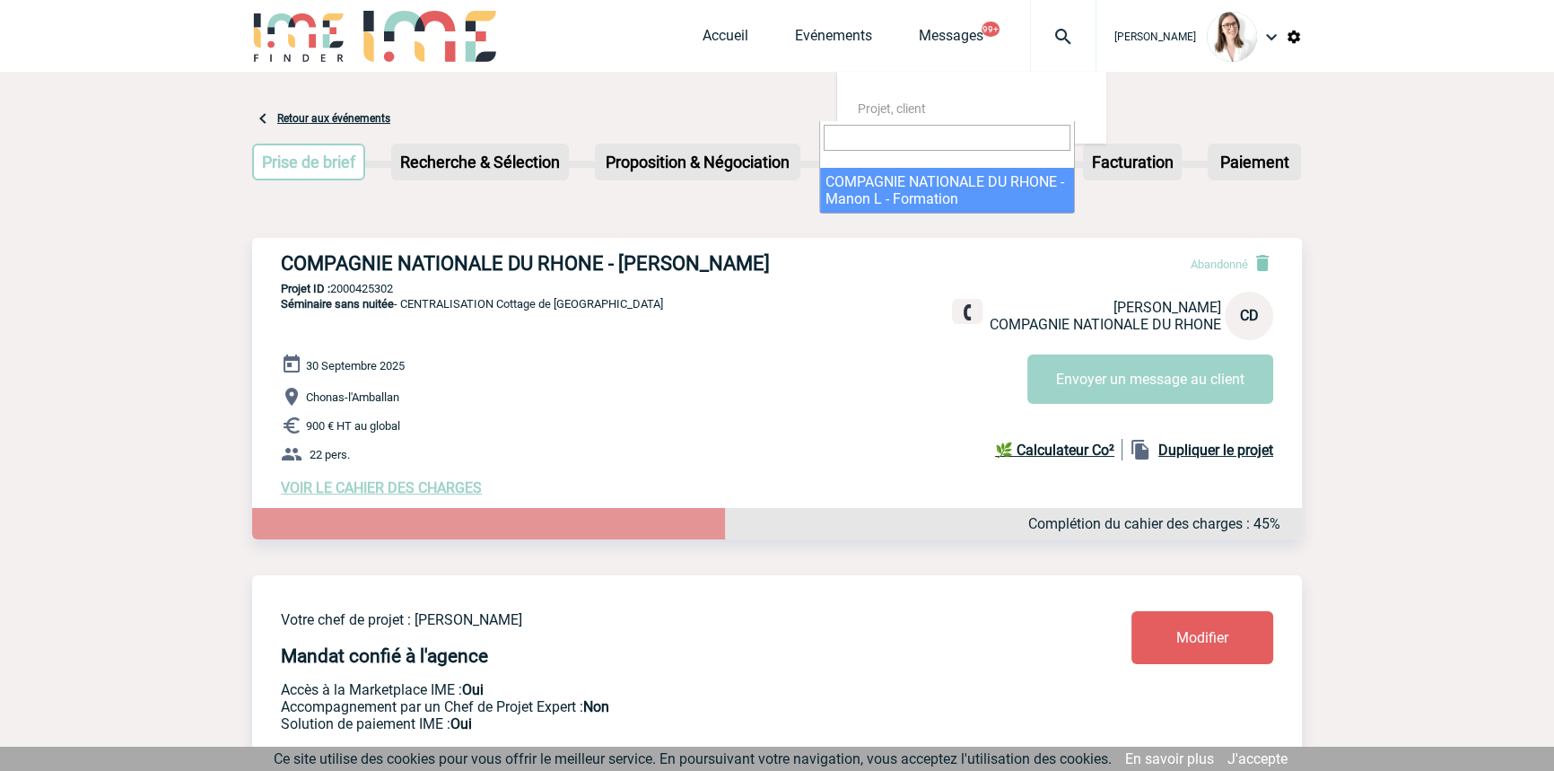
select select "19705"
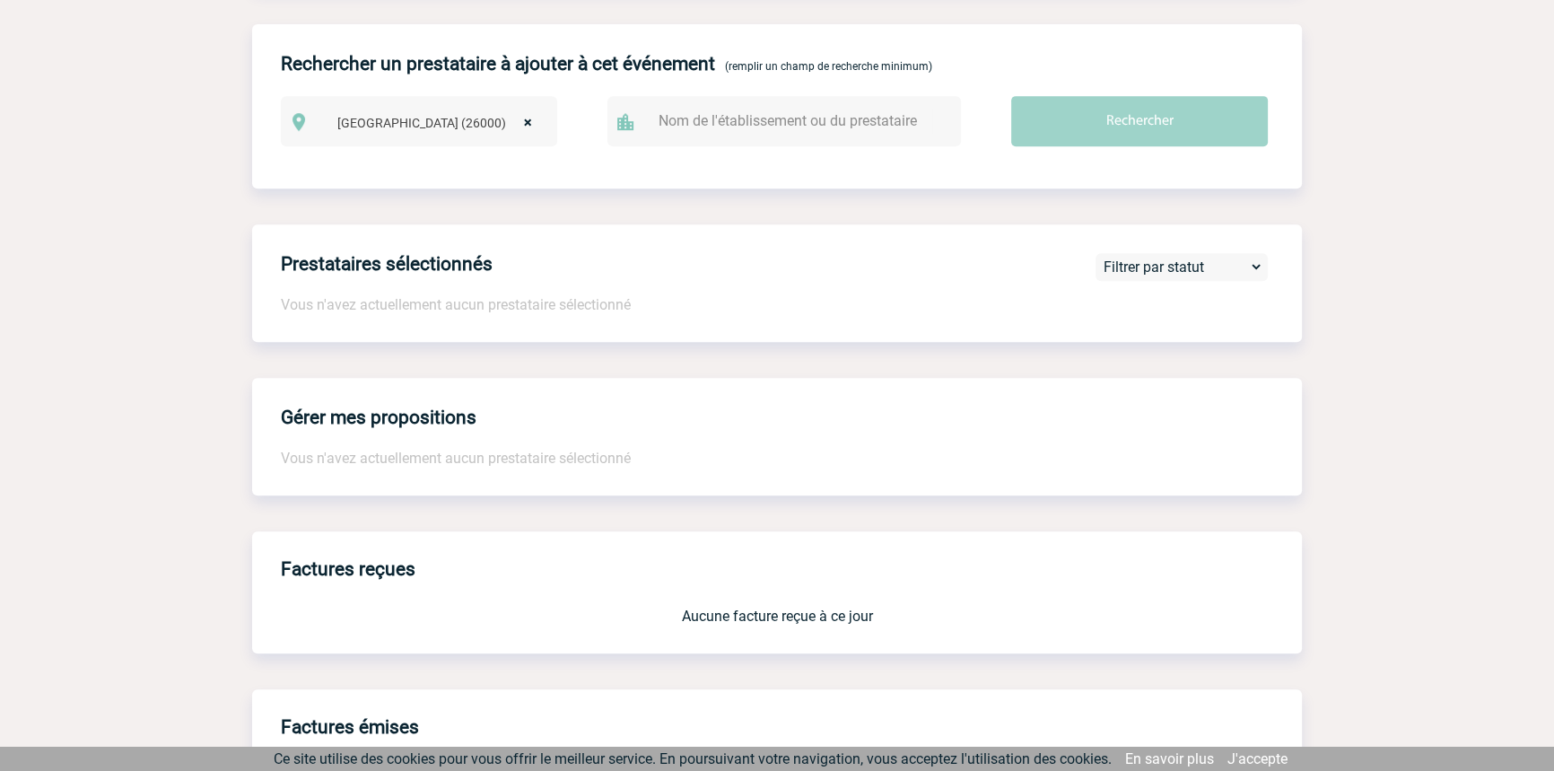
scroll to position [1840, 0]
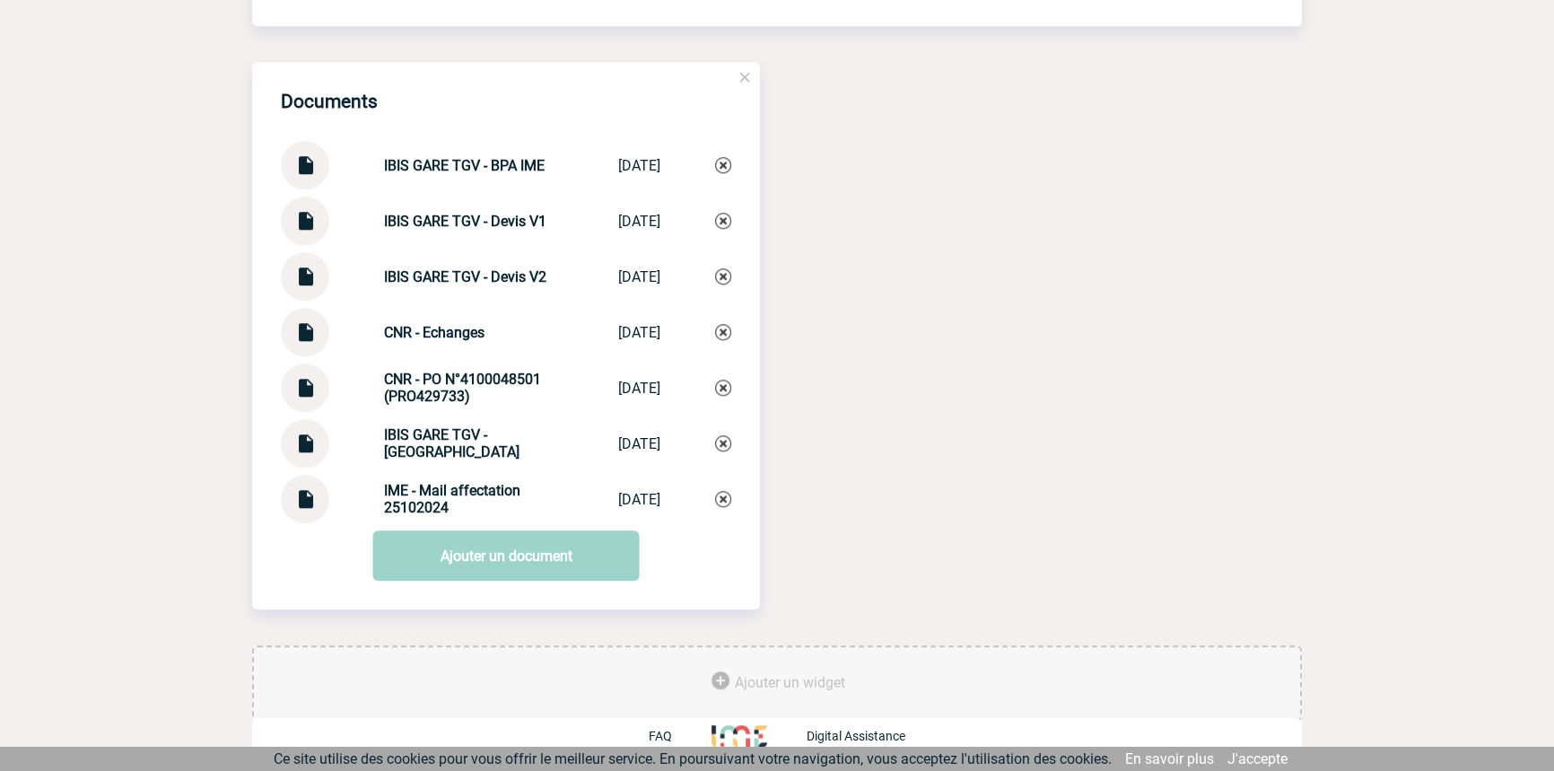
click at [296, 153] on img at bounding box center [304, 158] width 23 height 35
click at [318, 283] on div at bounding box center [305, 276] width 48 height 48
click at [303, 268] on img at bounding box center [304, 269] width 23 height 35
click at [296, 448] on img at bounding box center [304, 436] width 23 height 35
click at [497, 558] on link "Ajouter un document" at bounding box center [506, 555] width 266 height 50
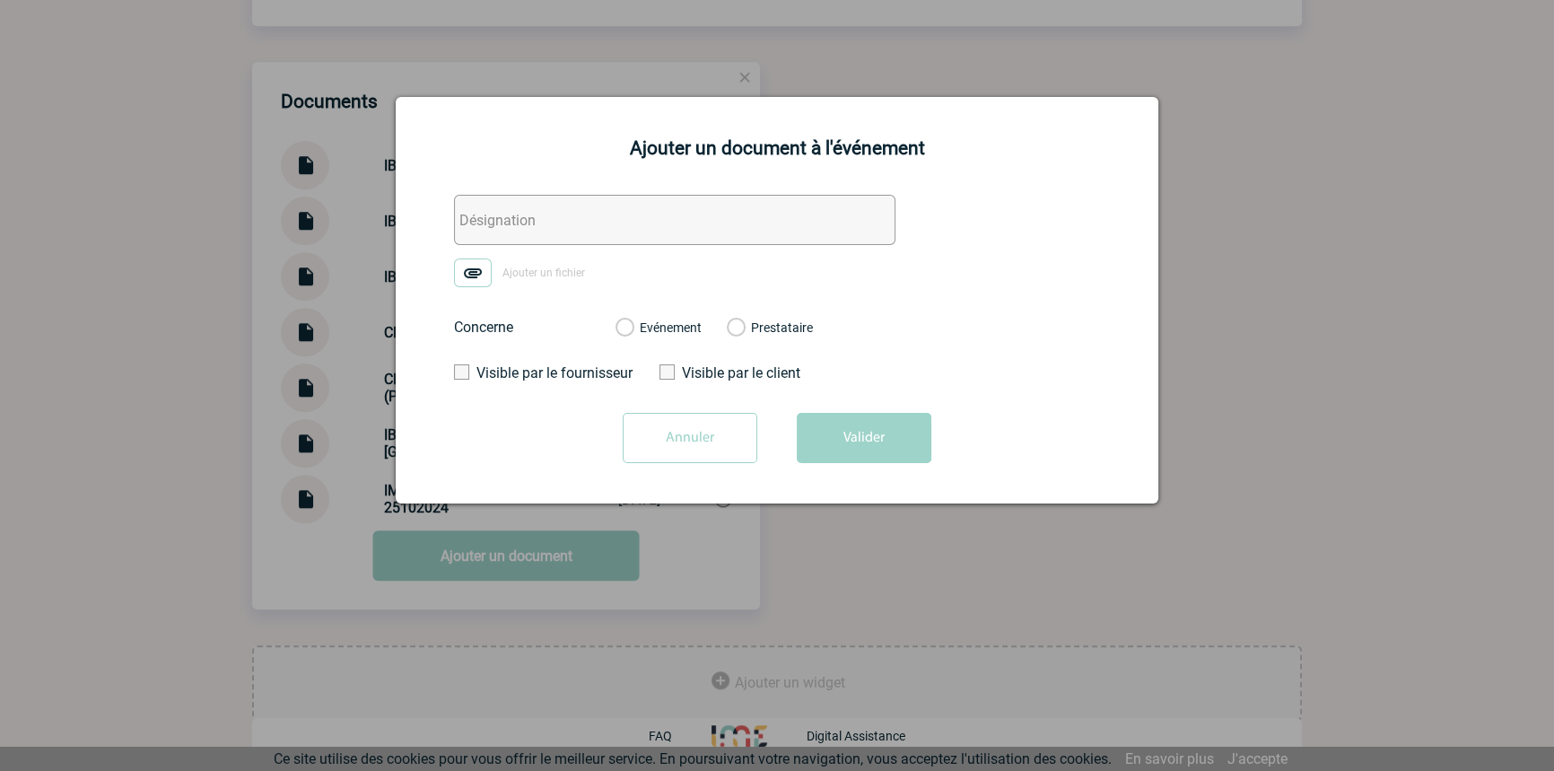
click at [605, 215] on input "text" at bounding box center [674, 220] width 441 height 50
type input "Mise en relation"
click at [464, 278] on img at bounding box center [473, 272] width 38 height 29
click at [0, 0] on input "Ajouter un fichier" at bounding box center [0, 0] width 0 height 0
click at [632, 321] on label "Evénement" at bounding box center [623, 328] width 17 height 16
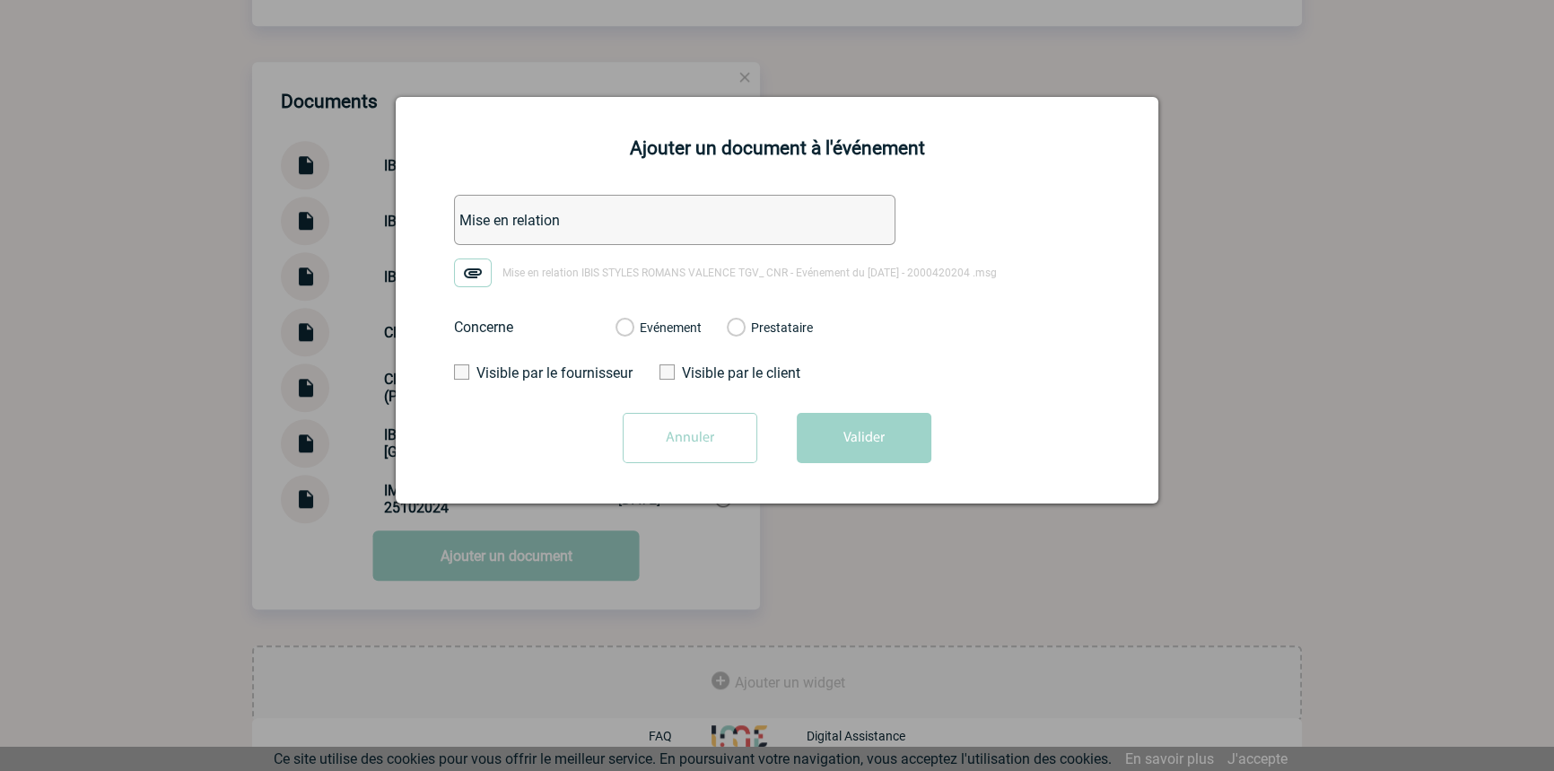
click at [0, 0] on input "Evénement" at bounding box center [0, 0] width 0 height 0
click at [829, 452] on button "Valider" at bounding box center [864, 438] width 135 height 50
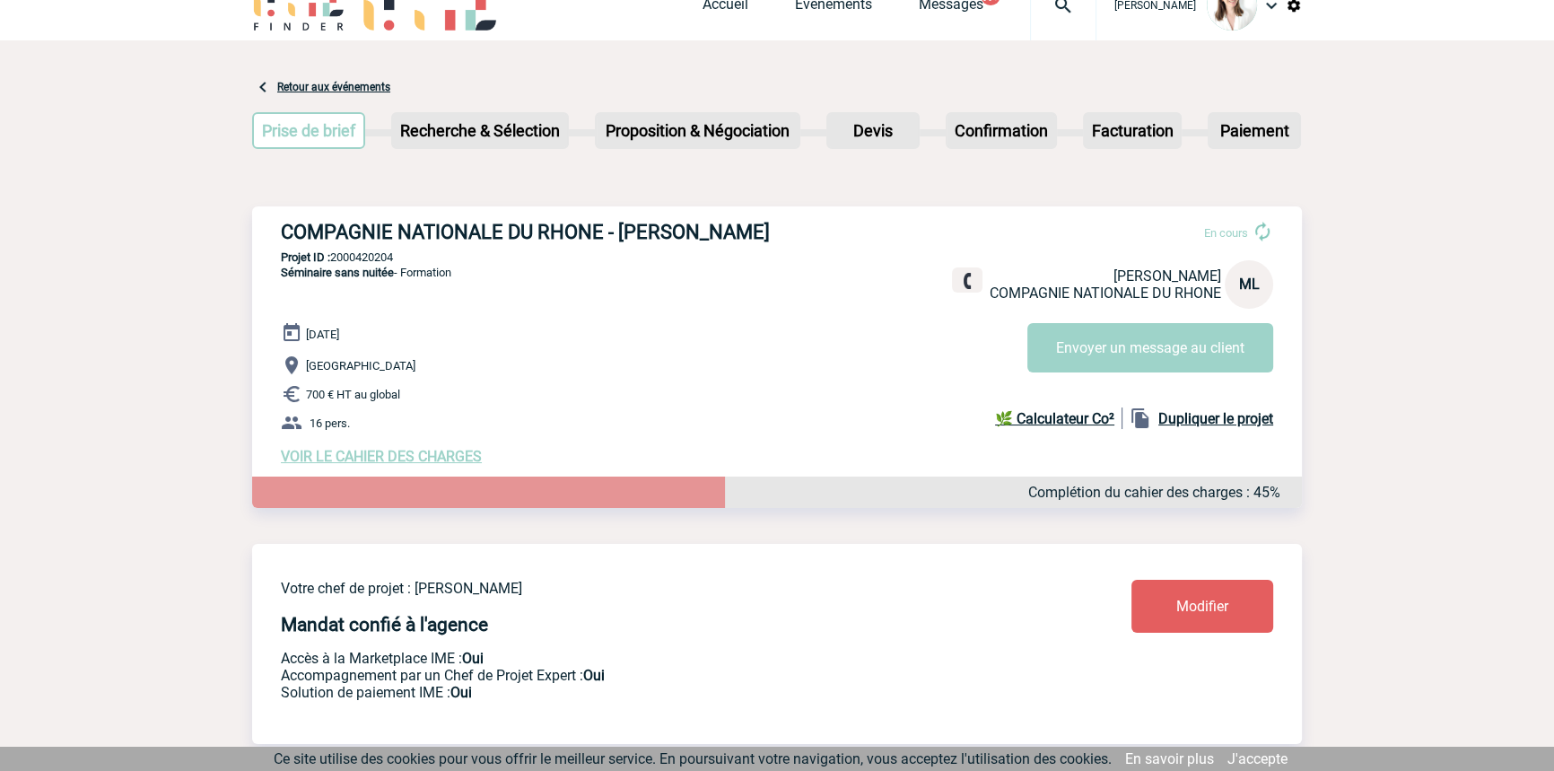
scroll to position [0, 0]
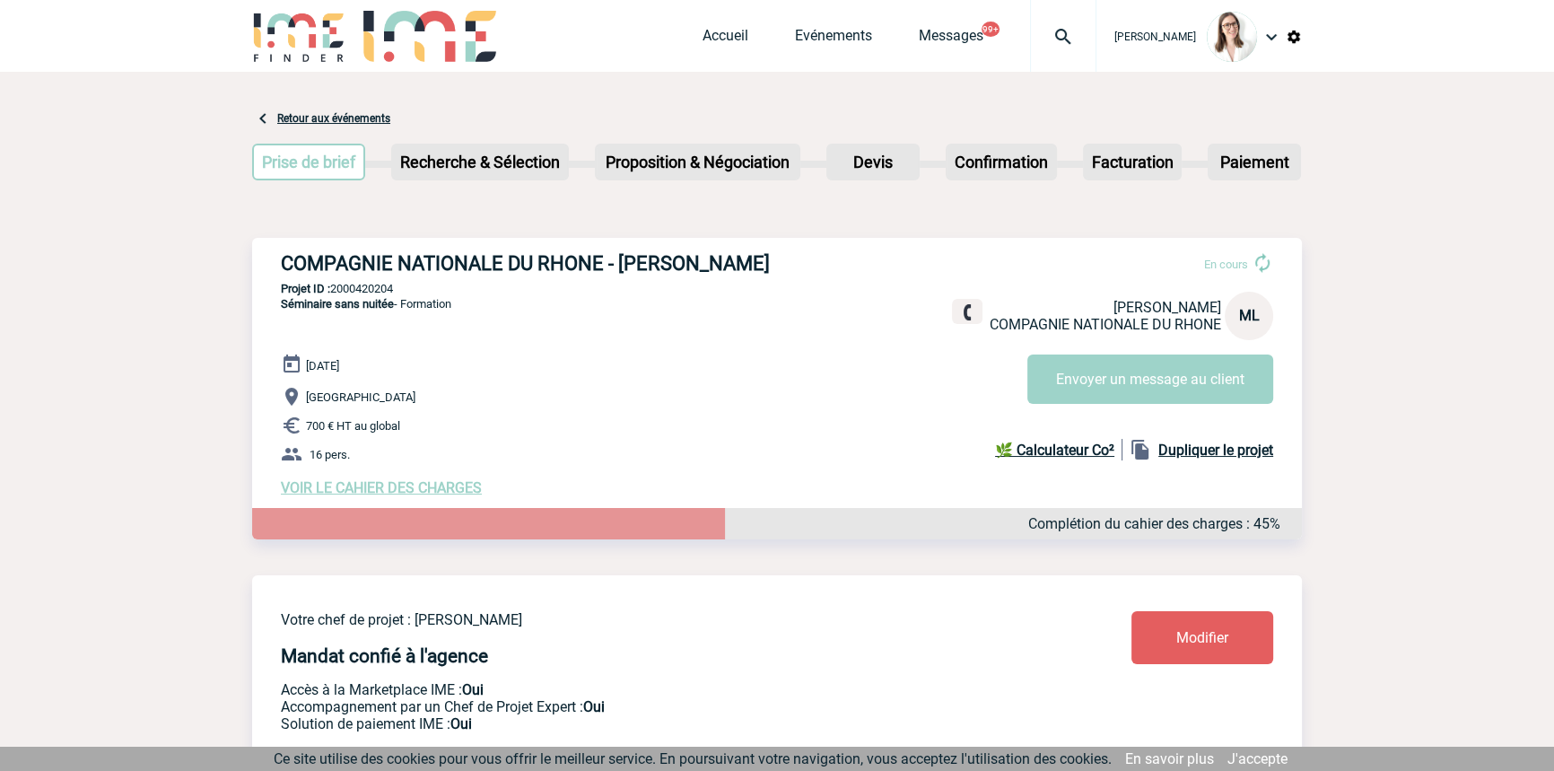
click at [1036, 39] on img at bounding box center [1063, 37] width 65 height 22
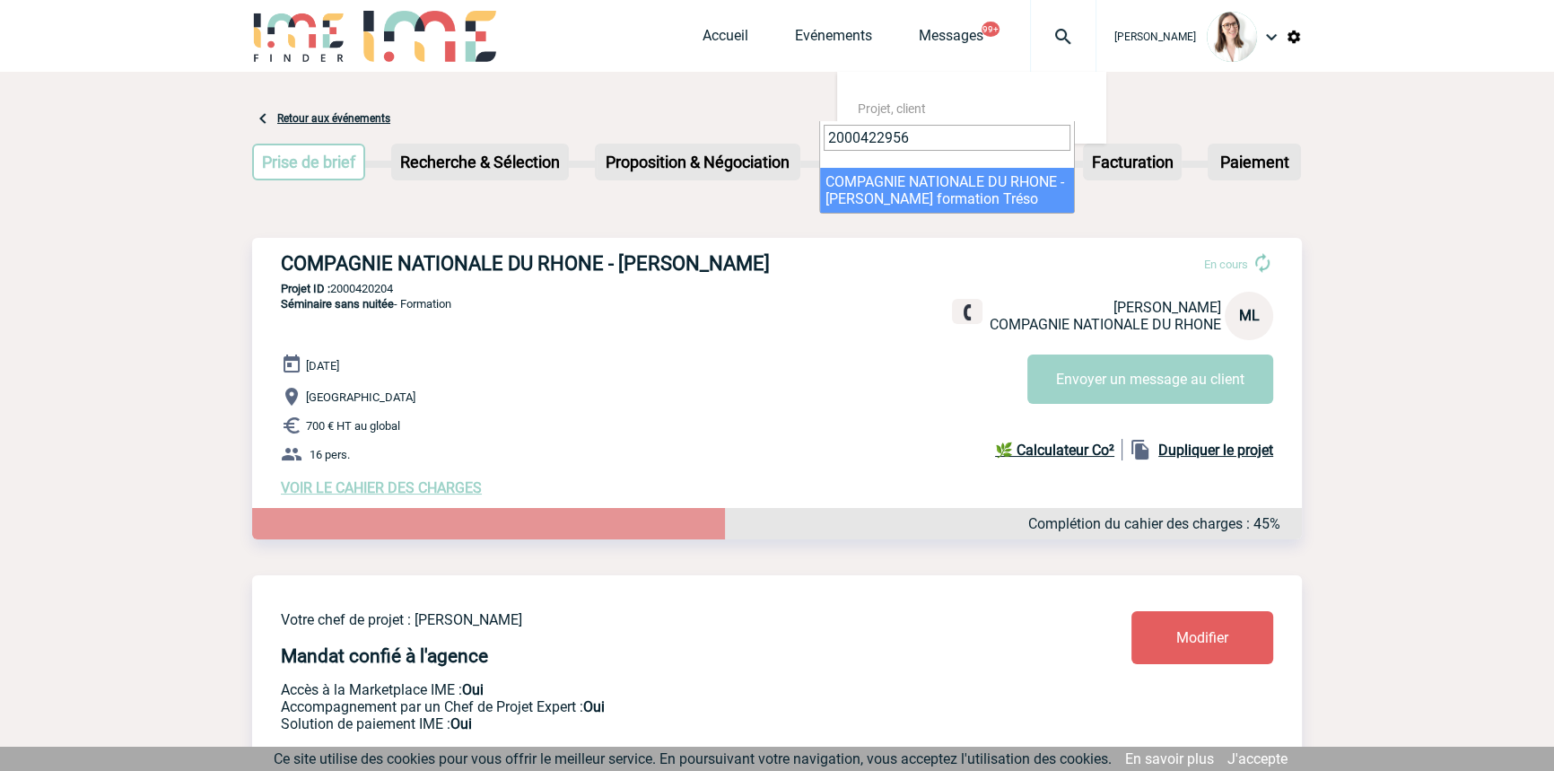
type input "2000422956"
select select "22457"
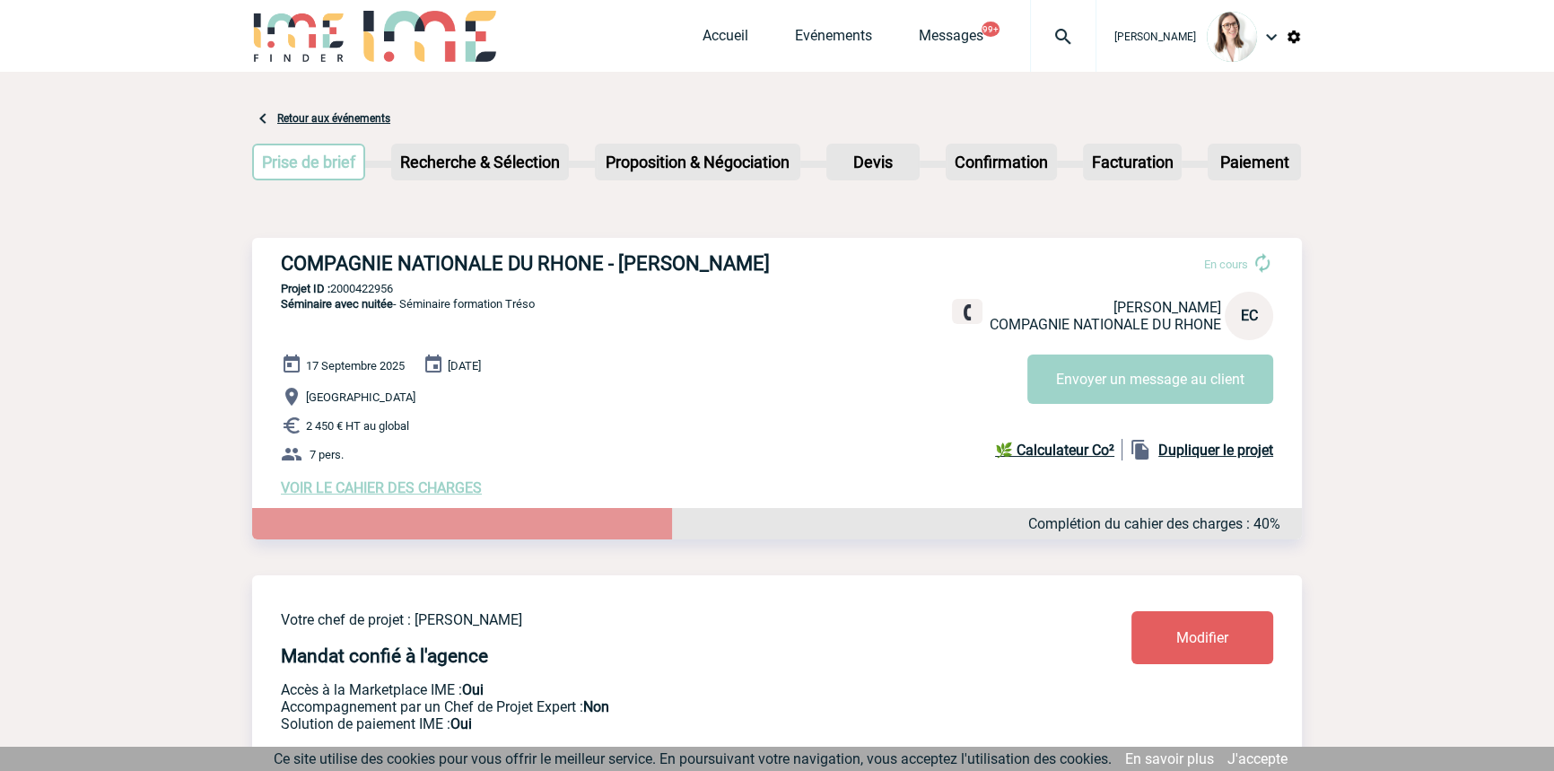
click at [1042, 33] on img at bounding box center [1063, 37] width 65 height 22
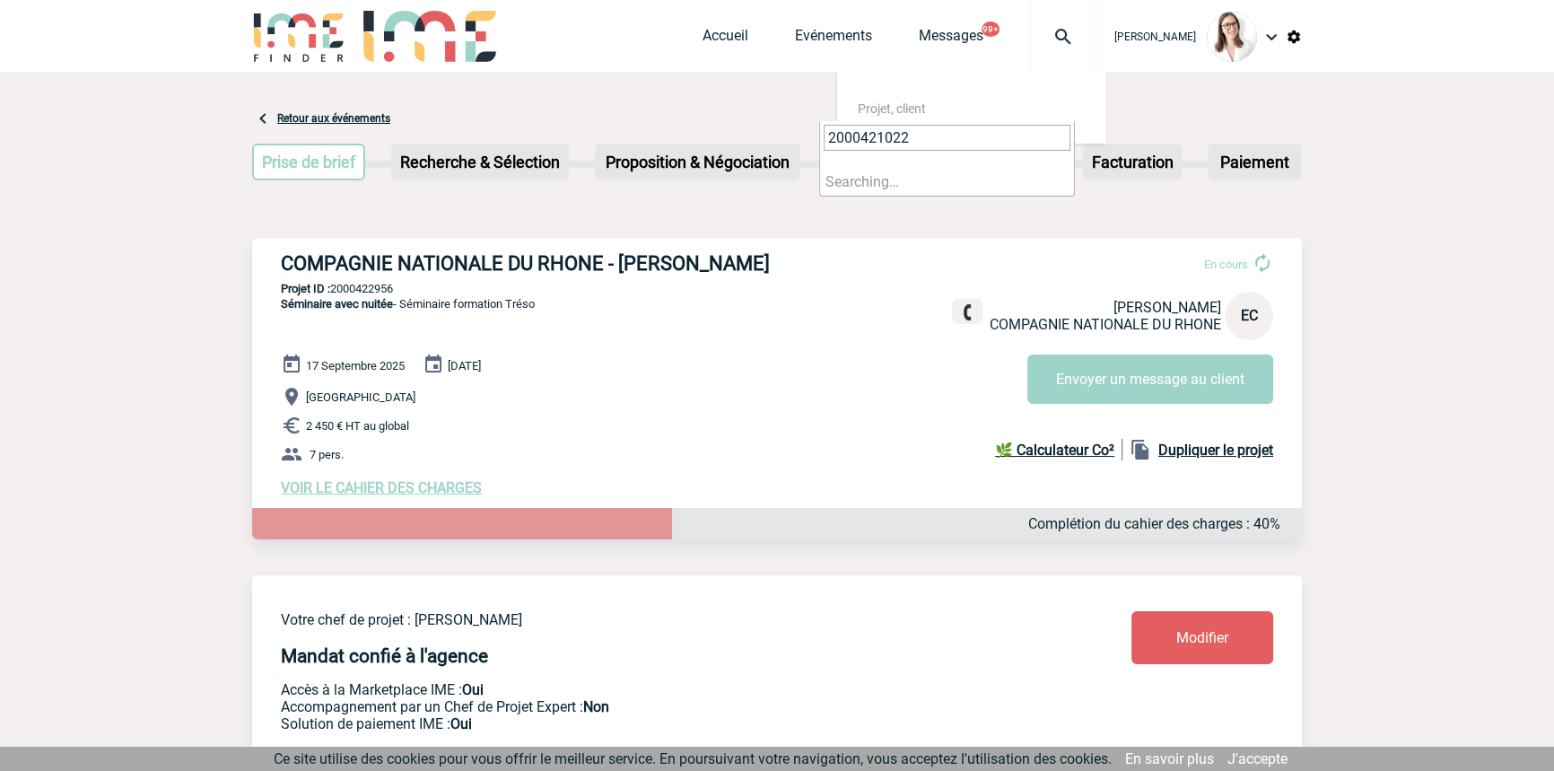
type input "2000421022"
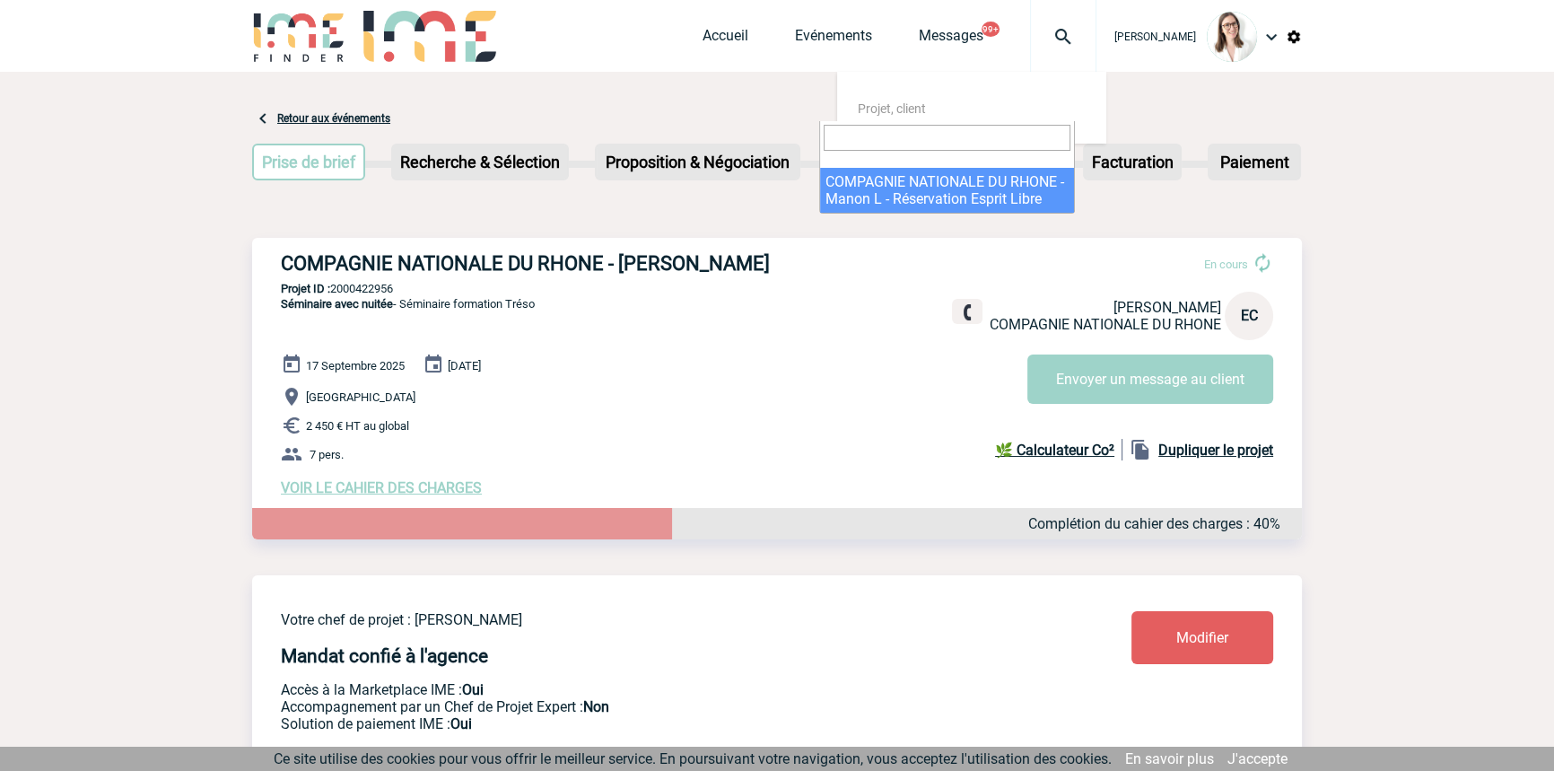
select select "20523"
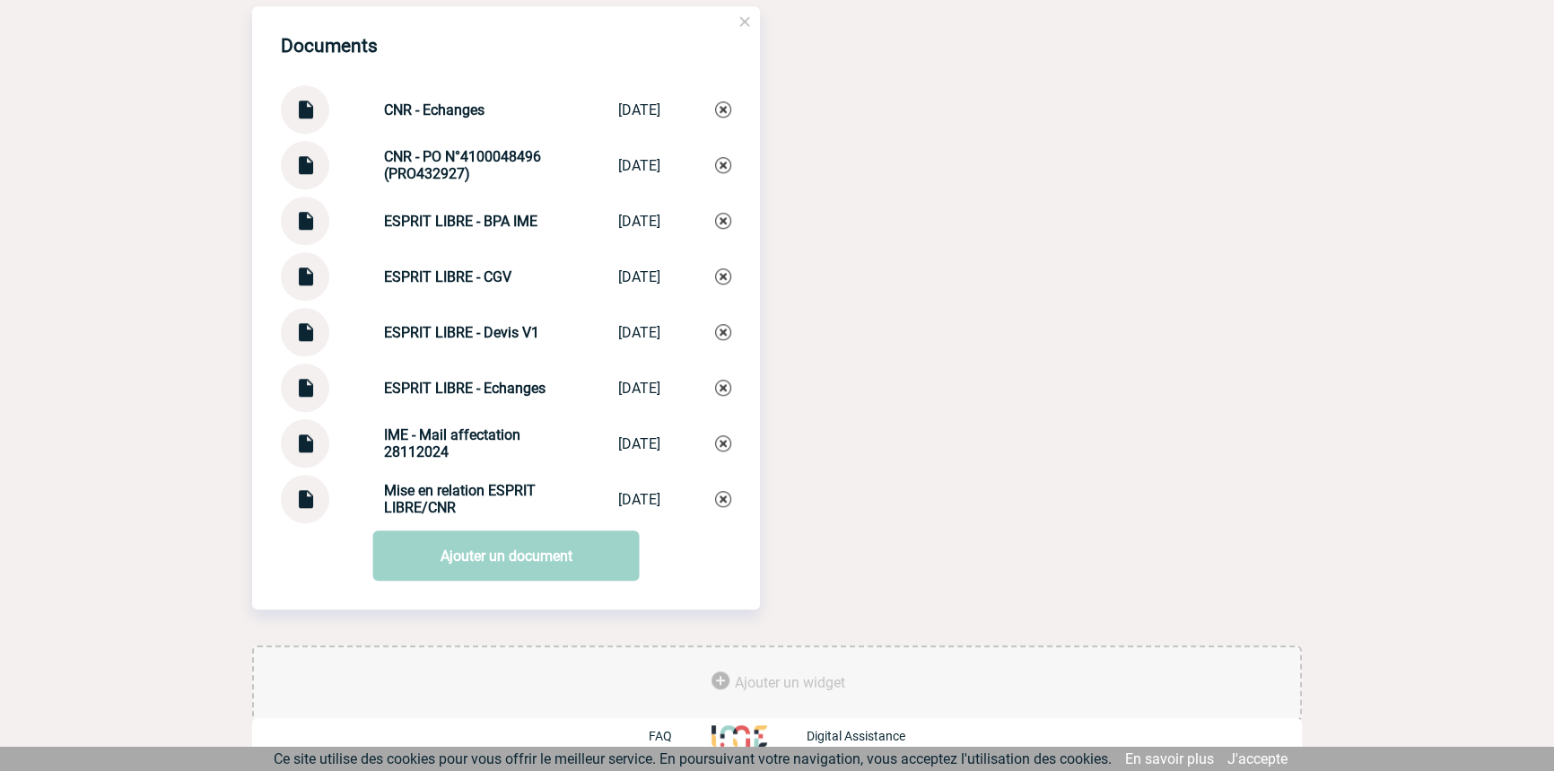
scroll to position [1897, 0]
click at [425, 122] on div "CNR - Echanges CNR - Echanges [DATE]" at bounding box center [506, 109] width 450 height 48
click at [425, 120] on div "CNR - Echanges CNR - Echanges [DATE]" at bounding box center [506, 109] width 450 height 48
click at [426, 120] on div "CNR - Echanges CNR - Echanges [DATE]" at bounding box center [506, 109] width 450 height 48
copy strong "Echanges"
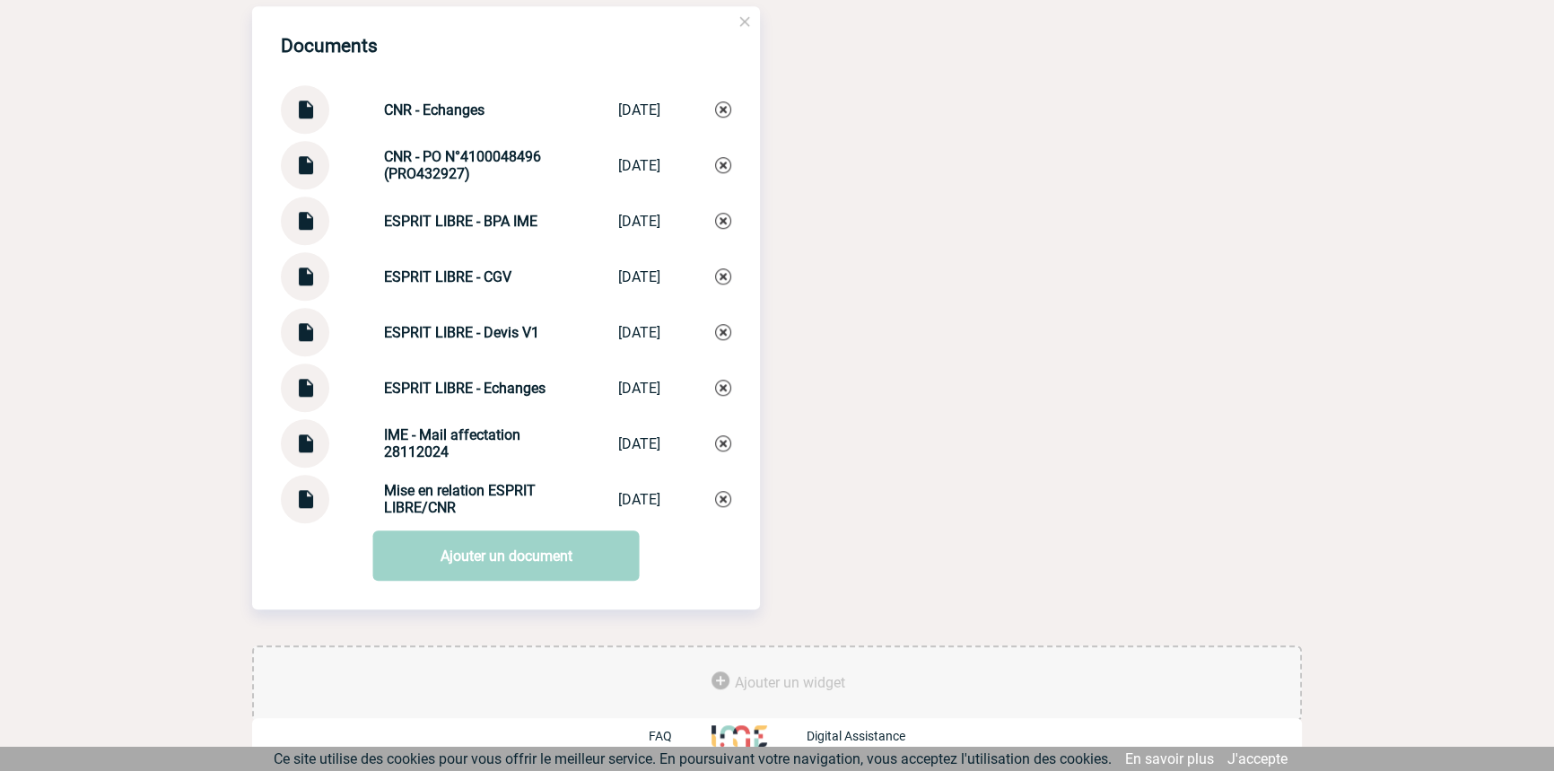
click at [403, 102] on strong "CNR - Echanges" at bounding box center [434, 109] width 100 height 17
click at [403, 101] on strong "CNR - Echanges" at bounding box center [434, 109] width 100 height 17
drag, startPoint x: 403, startPoint y: 101, endPoint x: 471, endPoint y: 93, distance: 68.7
click at [403, 101] on strong "CNR - Echanges" at bounding box center [434, 109] width 100 height 17
copy div "CNR - Echanges CNR - Echanges"
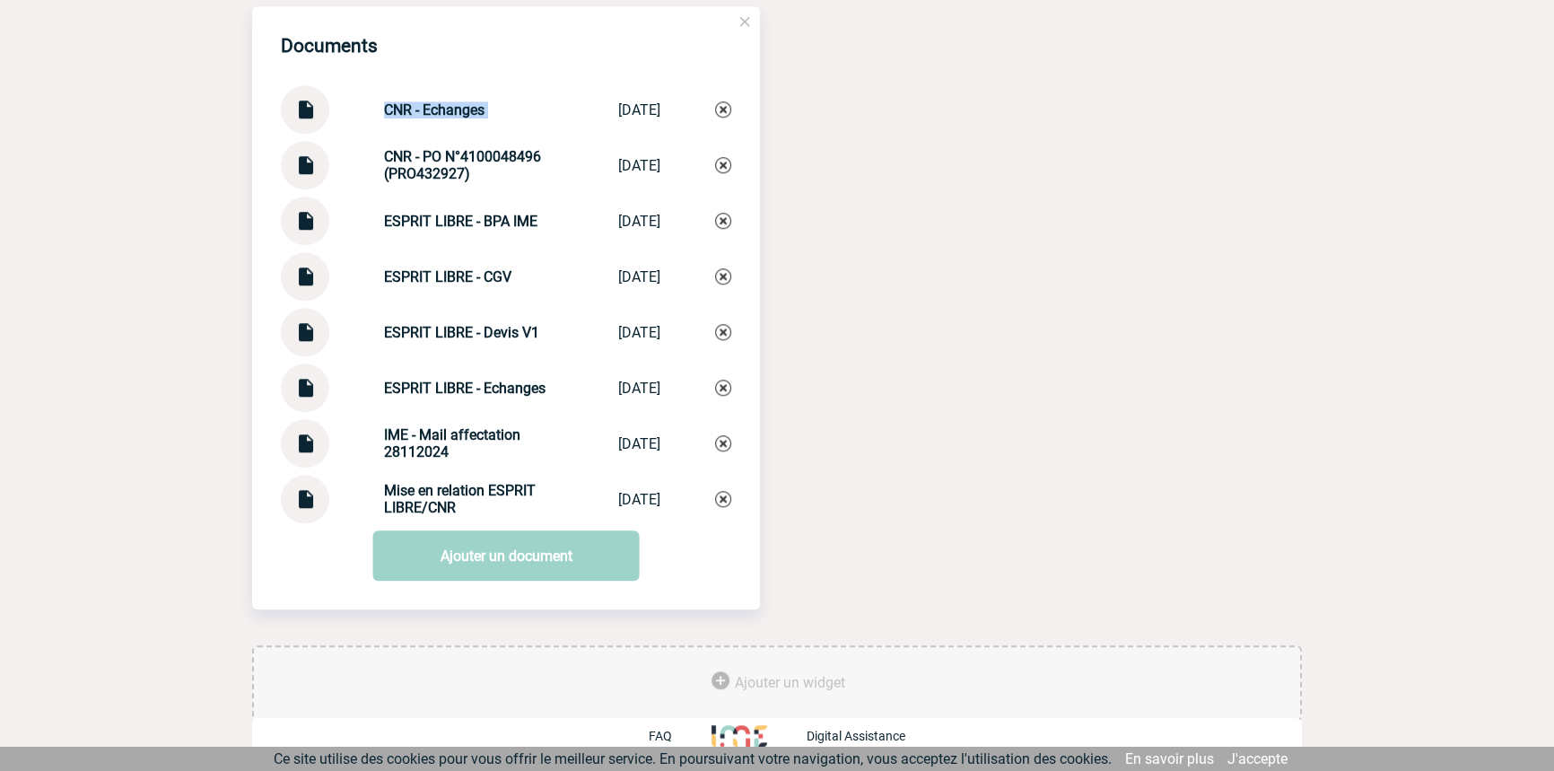
click at [723, 103] on img at bounding box center [723, 109] width 16 height 16
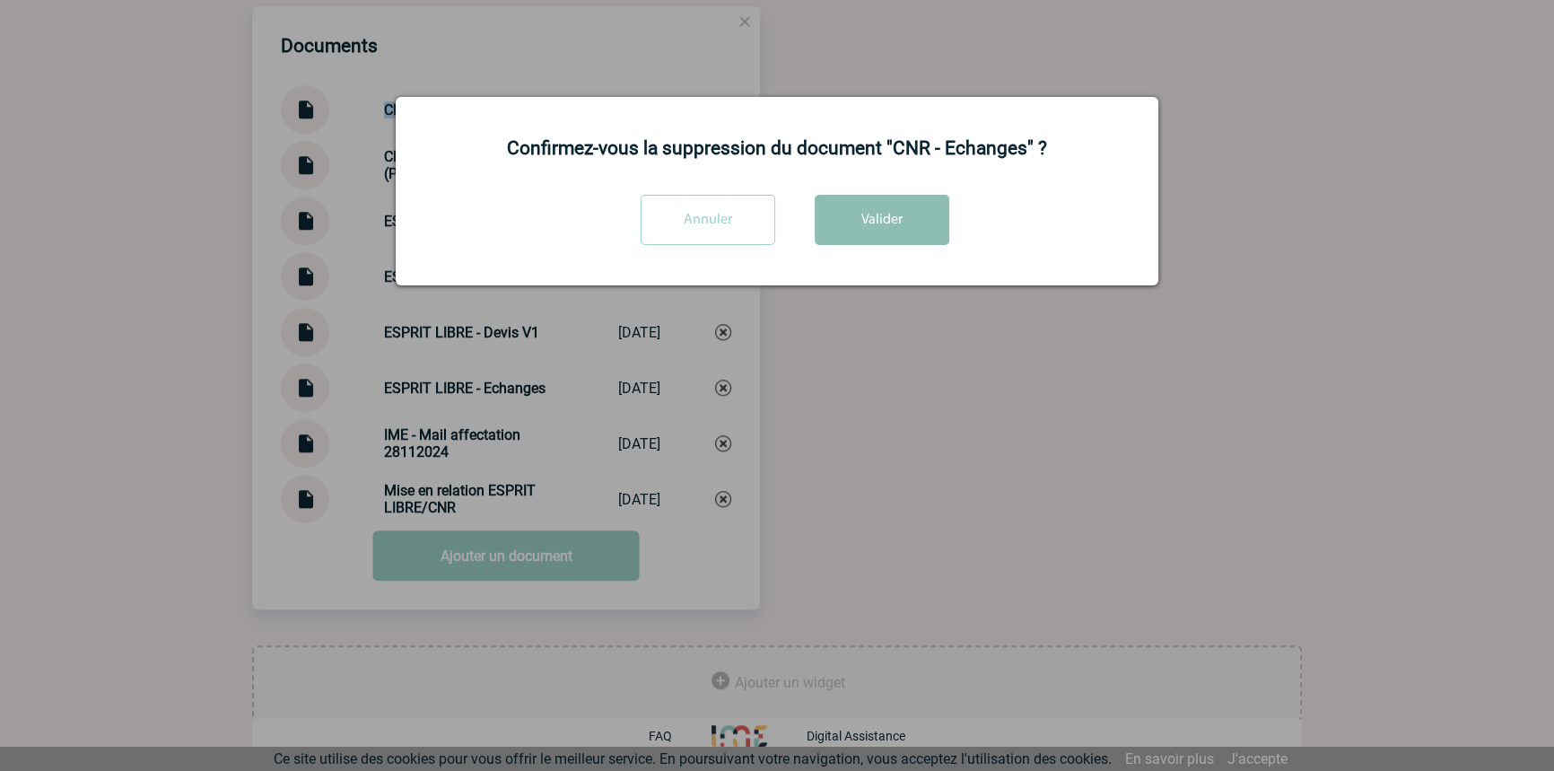
click at [881, 205] on button "Valider" at bounding box center [882, 220] width 135 height 50
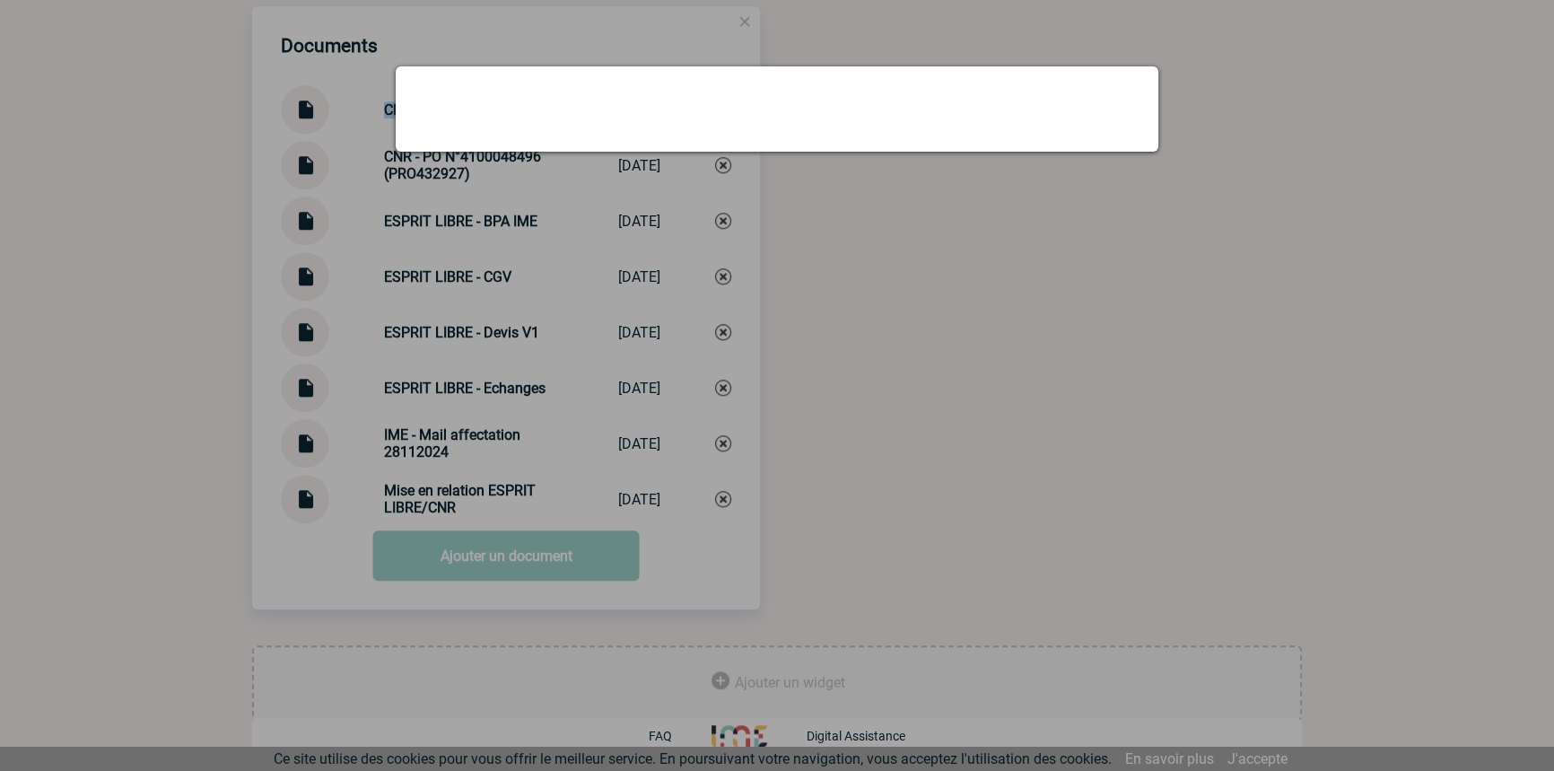
scroll to position [1840, 0]
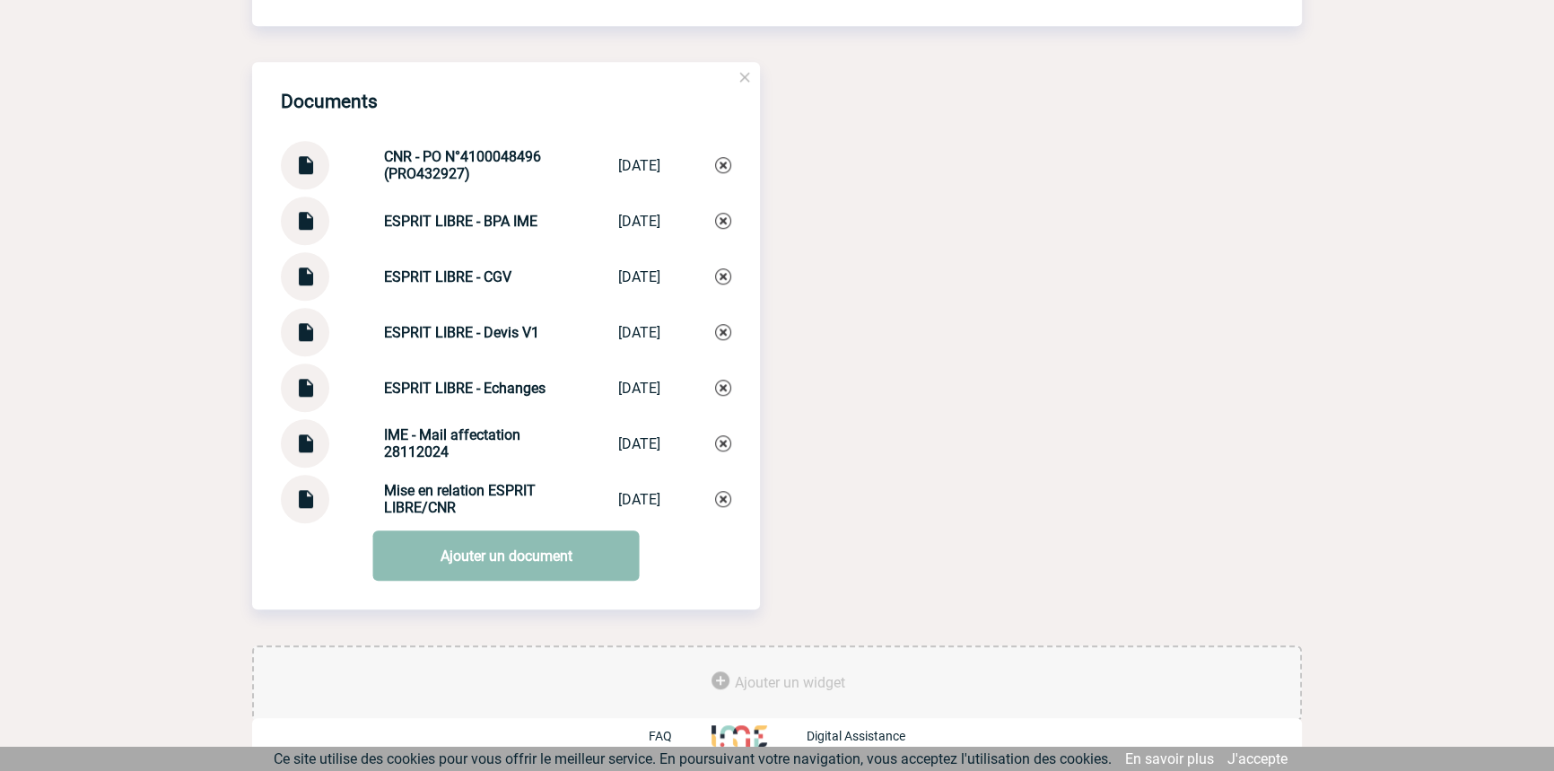
drag, startPoint x: 418, startPoint y: 561, endPoint x: 438, endPoint y: 589, distance: 34.8
click at [418, 560] on link "Ajouter un document" at bounding box center [506, 555] width 266 height 50
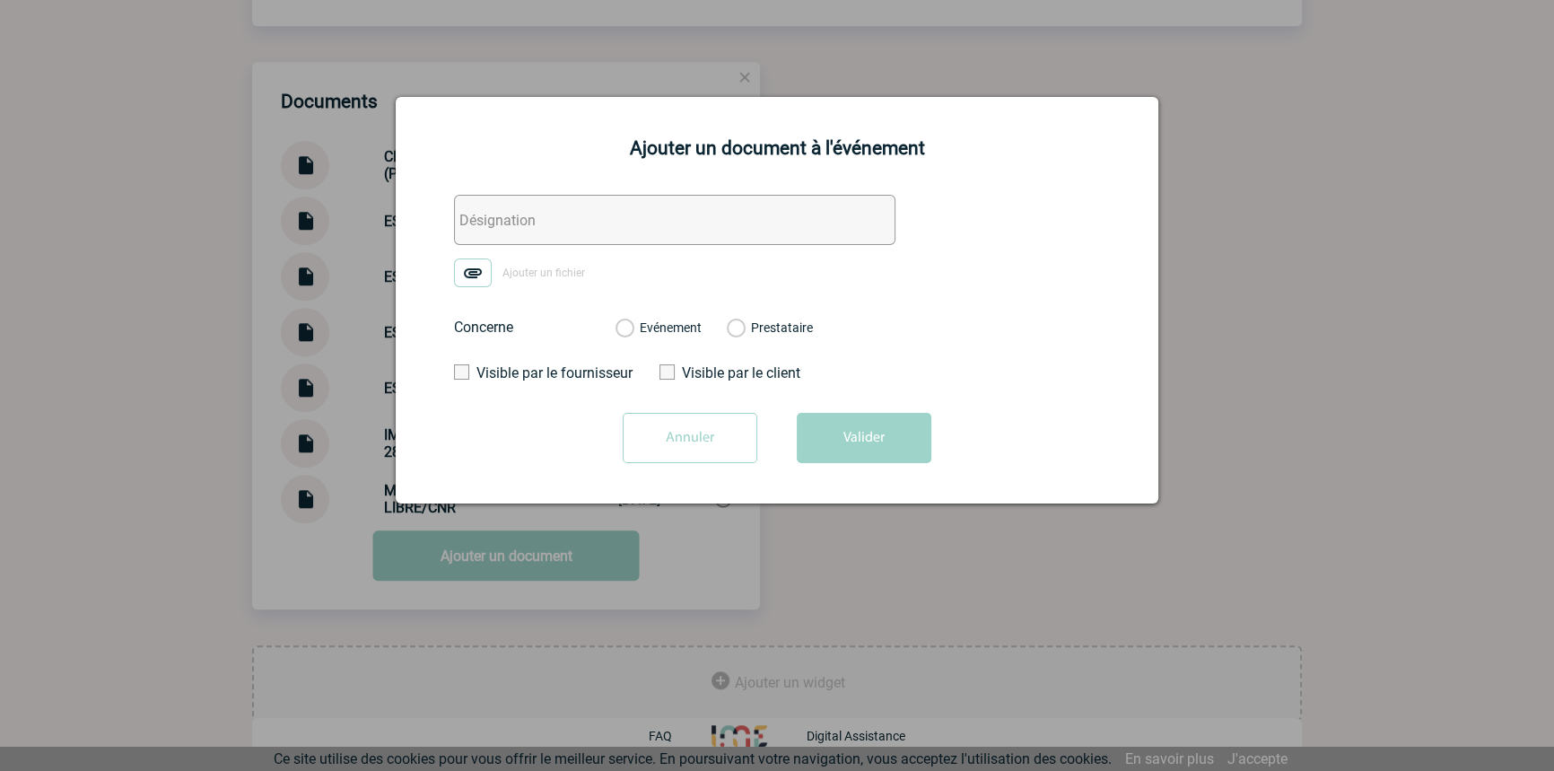
drag, startPoint x: 554, startPoint y: 219, endPoint x: 485, endPoint y: 266, distance: 83.9
click at [554, 219] on input "text" at bounding box center [674, 220] width 441 height 50
paste input "CNR - Echanges"
type input "CNR - Echanges"
click at [467, 280] on img at bounding box center [473, 272] width 38 height 29
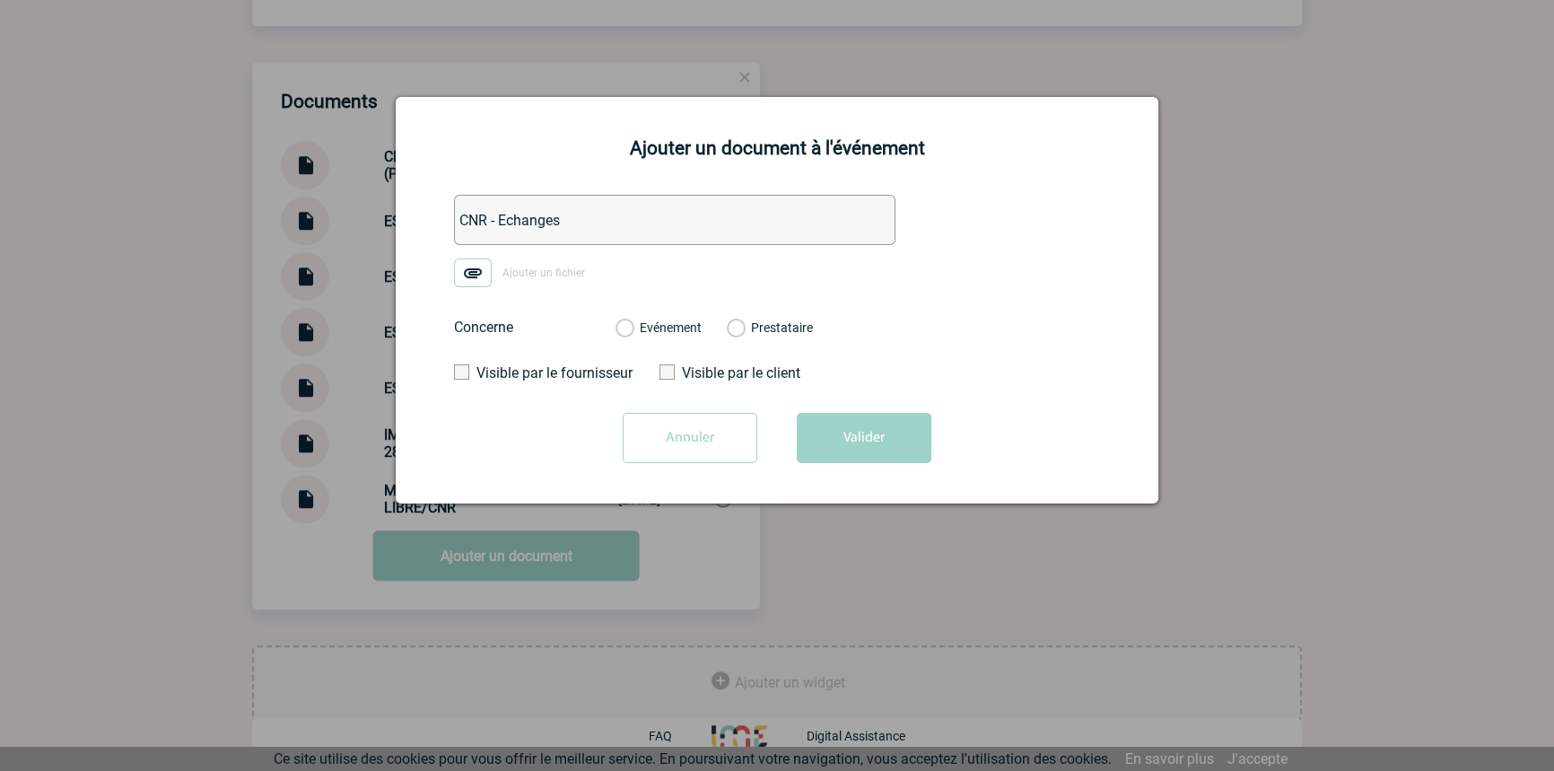
click at [0, 0] on input "Ajouter un fichier" at bounding box center [0, 0] width 0 height 0
click at [632, 327] on label "Evénement" at bounding box center [623, 328] width 17 height 16
click at [0, 0] on input "Evénement" at bounding box center [0, 0] width 0 height 0
click at [811, 412] on form "CNR - Echanges RE_ Réservation Esprit Libre - 08 septembre 2025 __ 2000421022.m…" at bounding box center [777, 336] width 718 height 282
drag, startPoint x: 912, startPoint y: 426, endPoint x: 370, endPoint y: 387, distance: 544.2
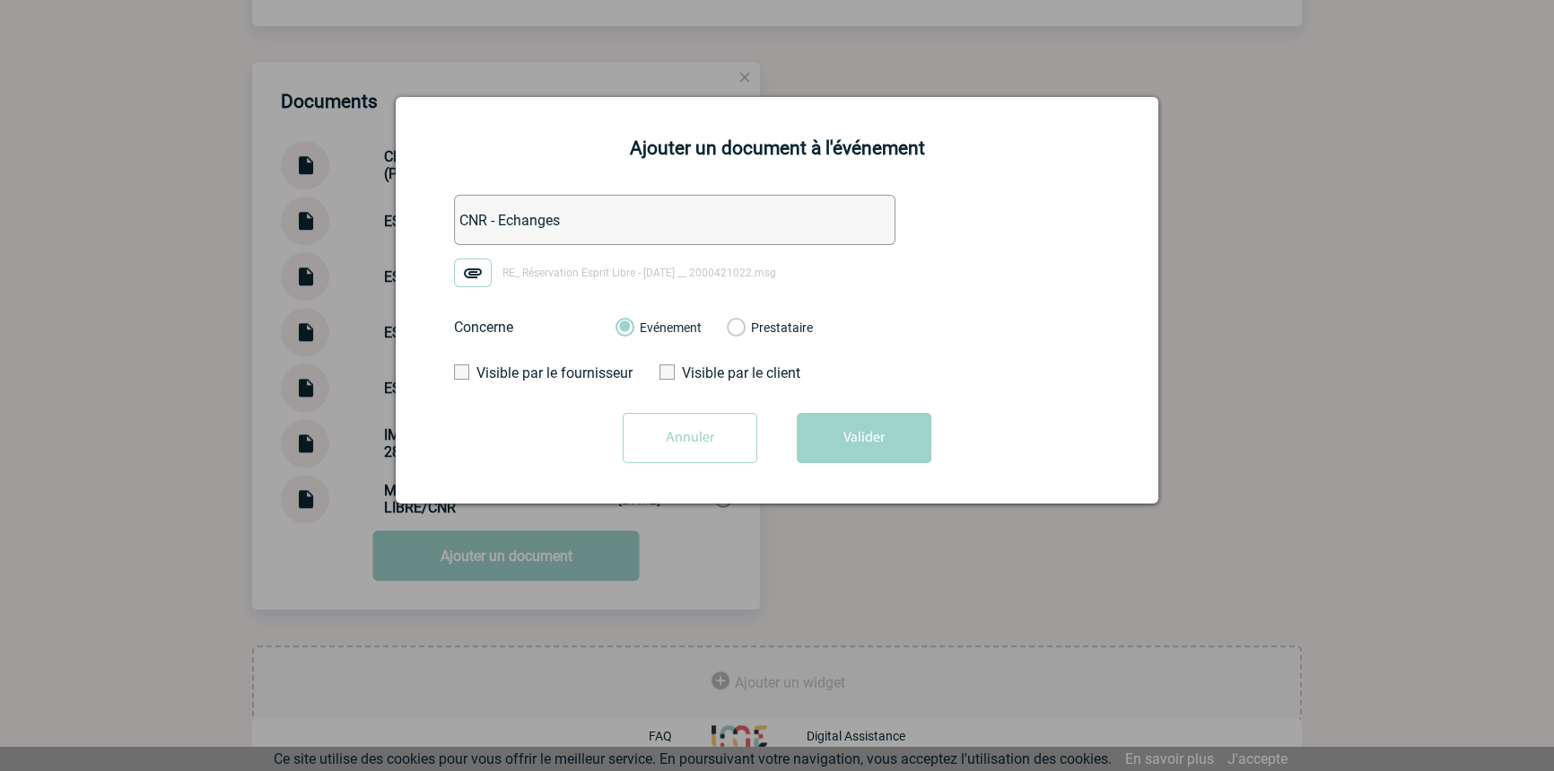
click at [912, 427] on button "Valider" at bounding box center [864, 438] width 135 height 50
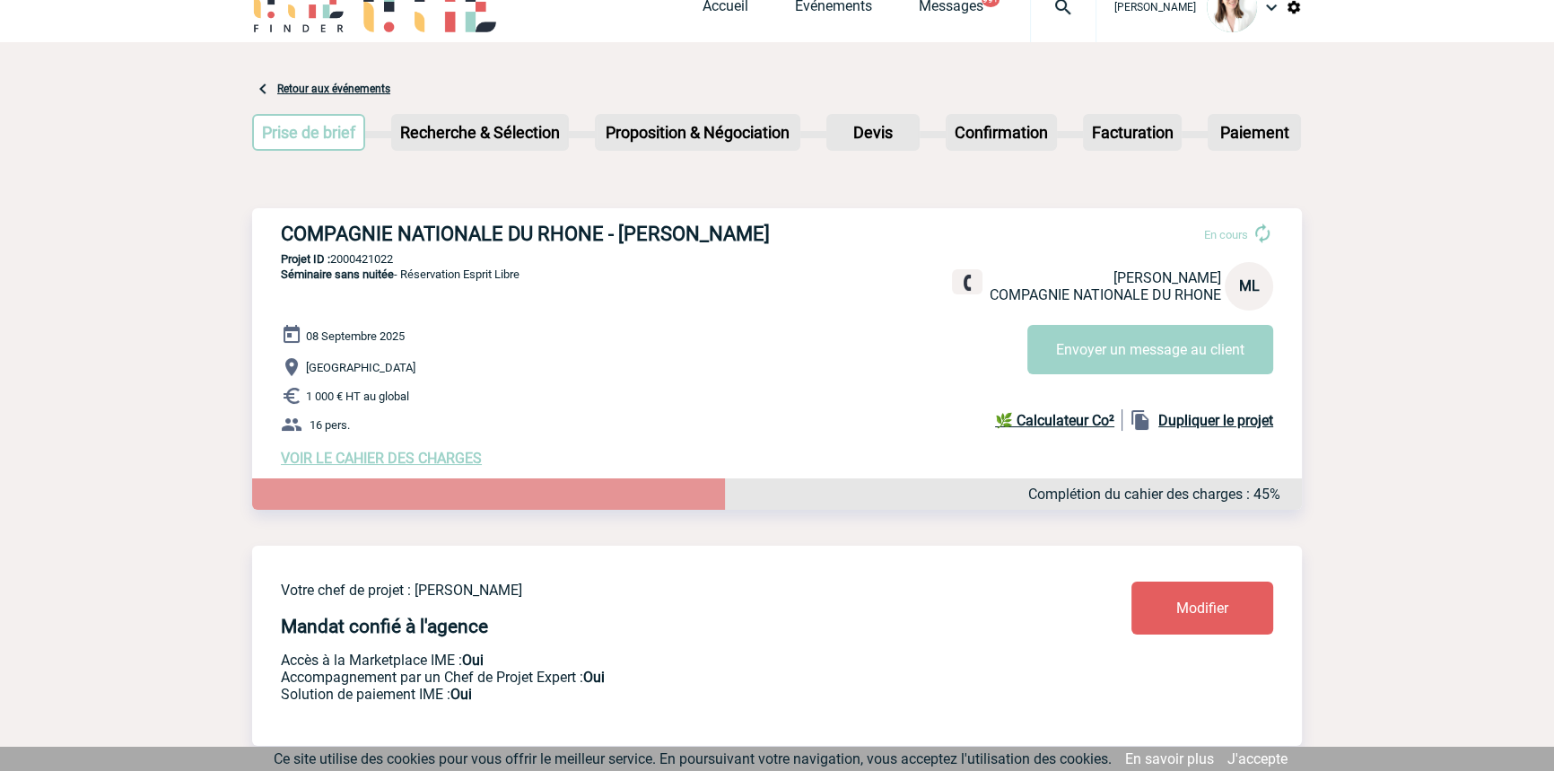
scroll to position [0, 0]
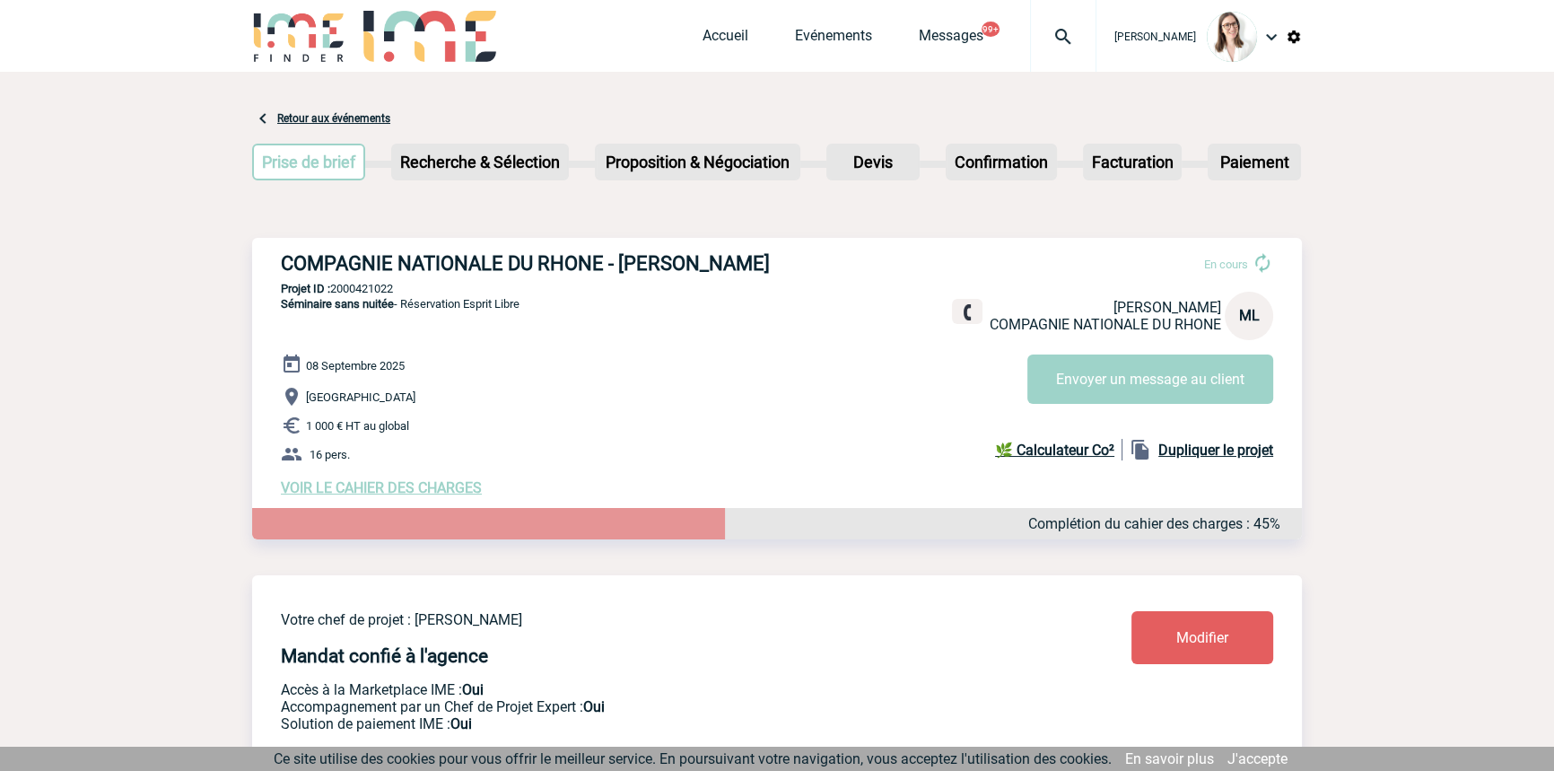
click at [1045, 35] on img at bounding box center [1063, 37] width 65 height 22
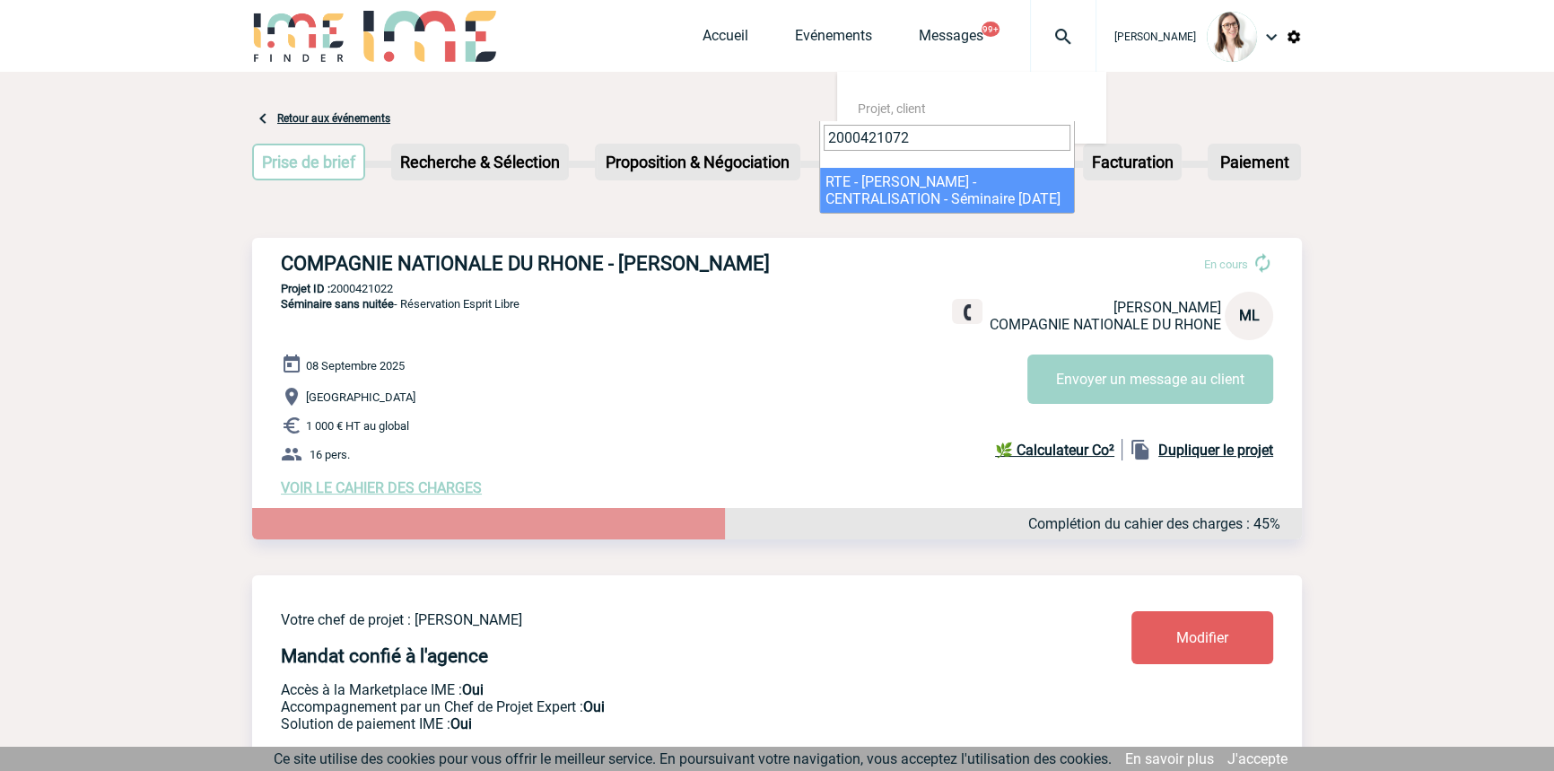
type input "2000421072"
drag, startPoint x: 881, startPoint y: 196, endPoint x: 389, endPoint y: 727, distance: 723.1
select select "20573"
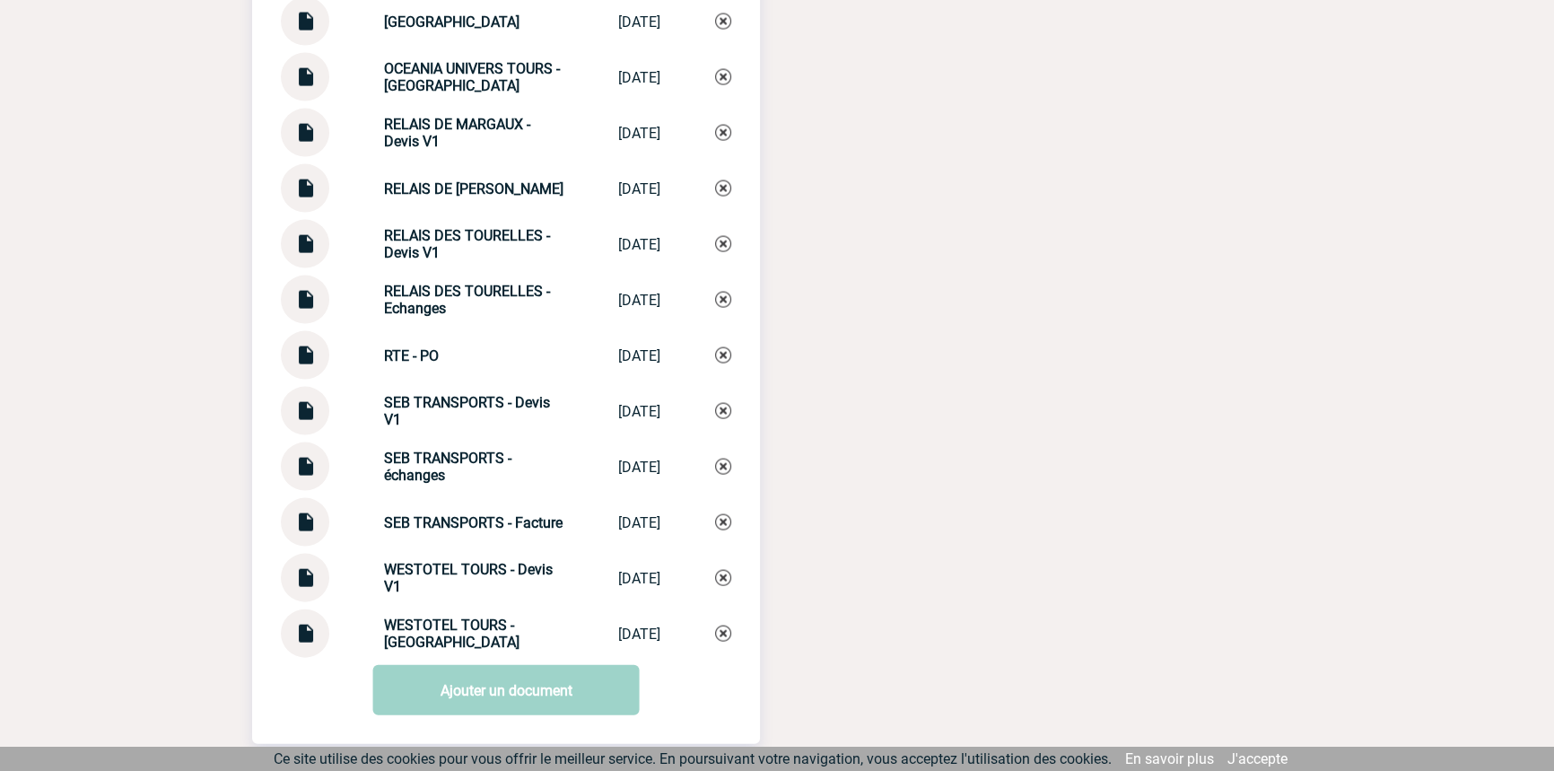
scroll to position [4922, 0]
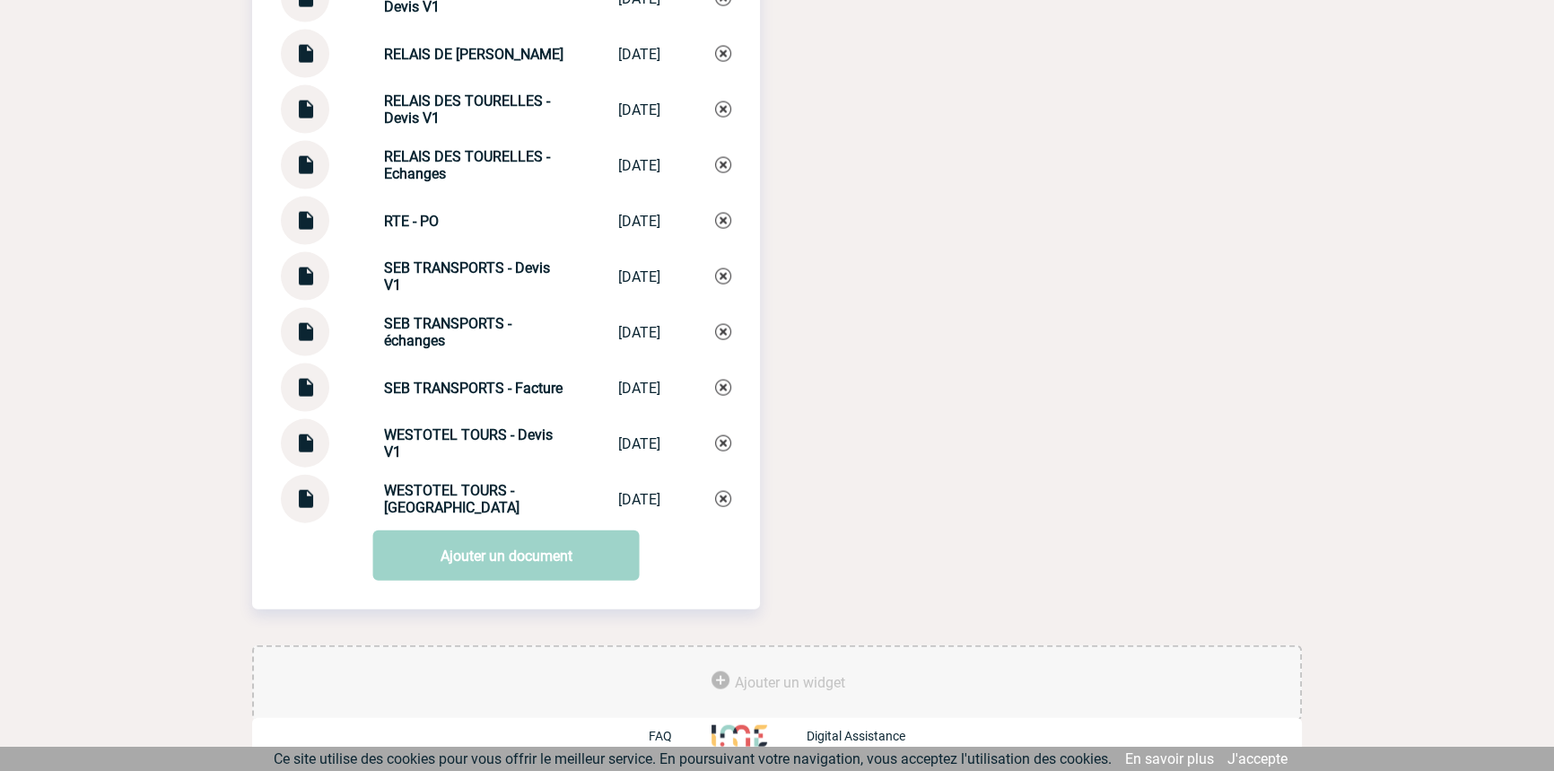
click at [301, 392] on img at bounding box center [304, 380] width 23 height 35
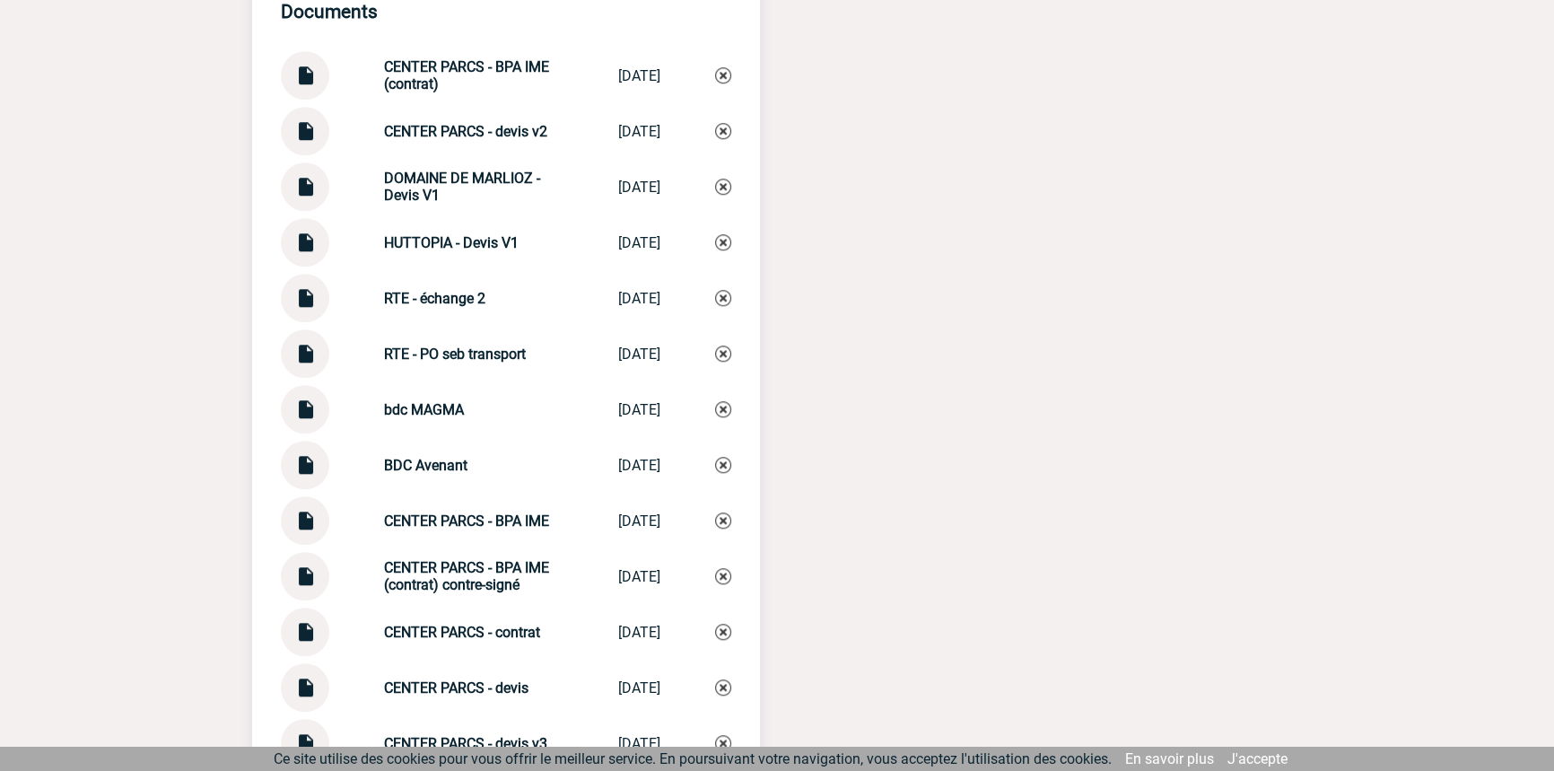
scroll to position [1931, 0]
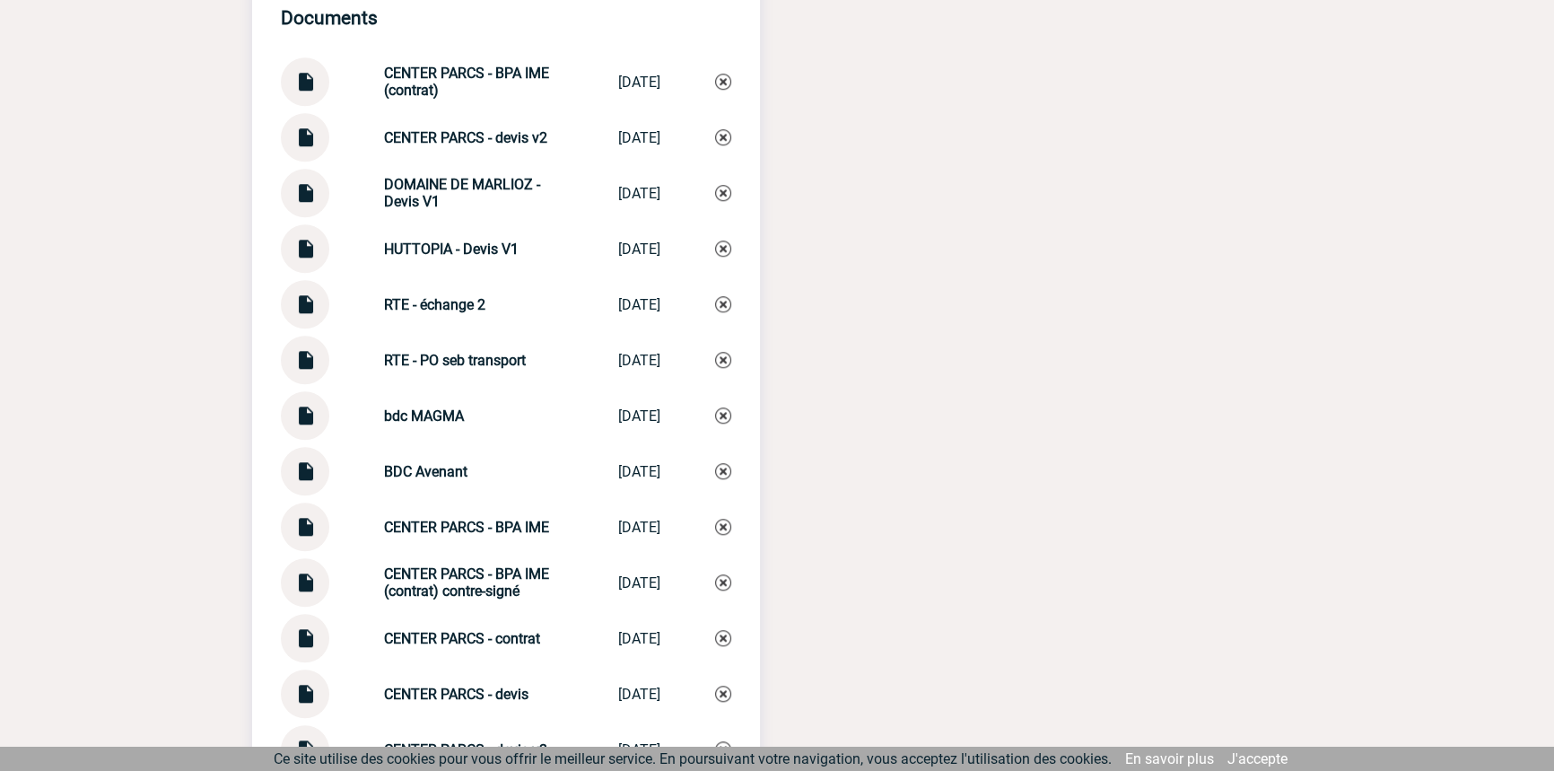
click at [297, 476] on img at bounding box center [304, 464] width 23 height 35
click at [502, 326] on div "RTE - échange 2 RTE - échange 2 [DATE]" at bounding box center [506, 304] width 450 height 48
click at [309, 371] on img at bounding box center [304, 353] width 23 height 35
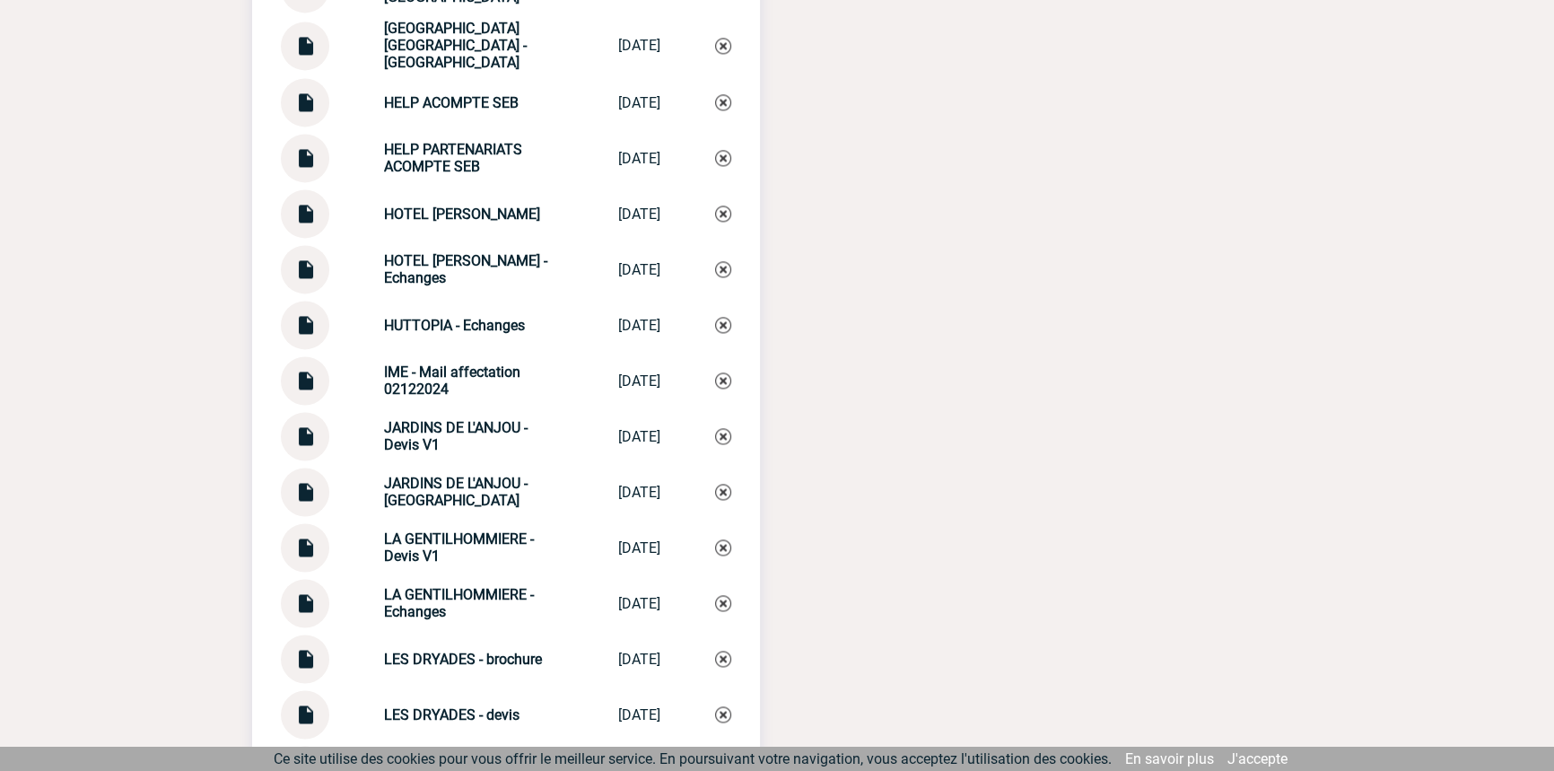
scroll to position [3291, 0]
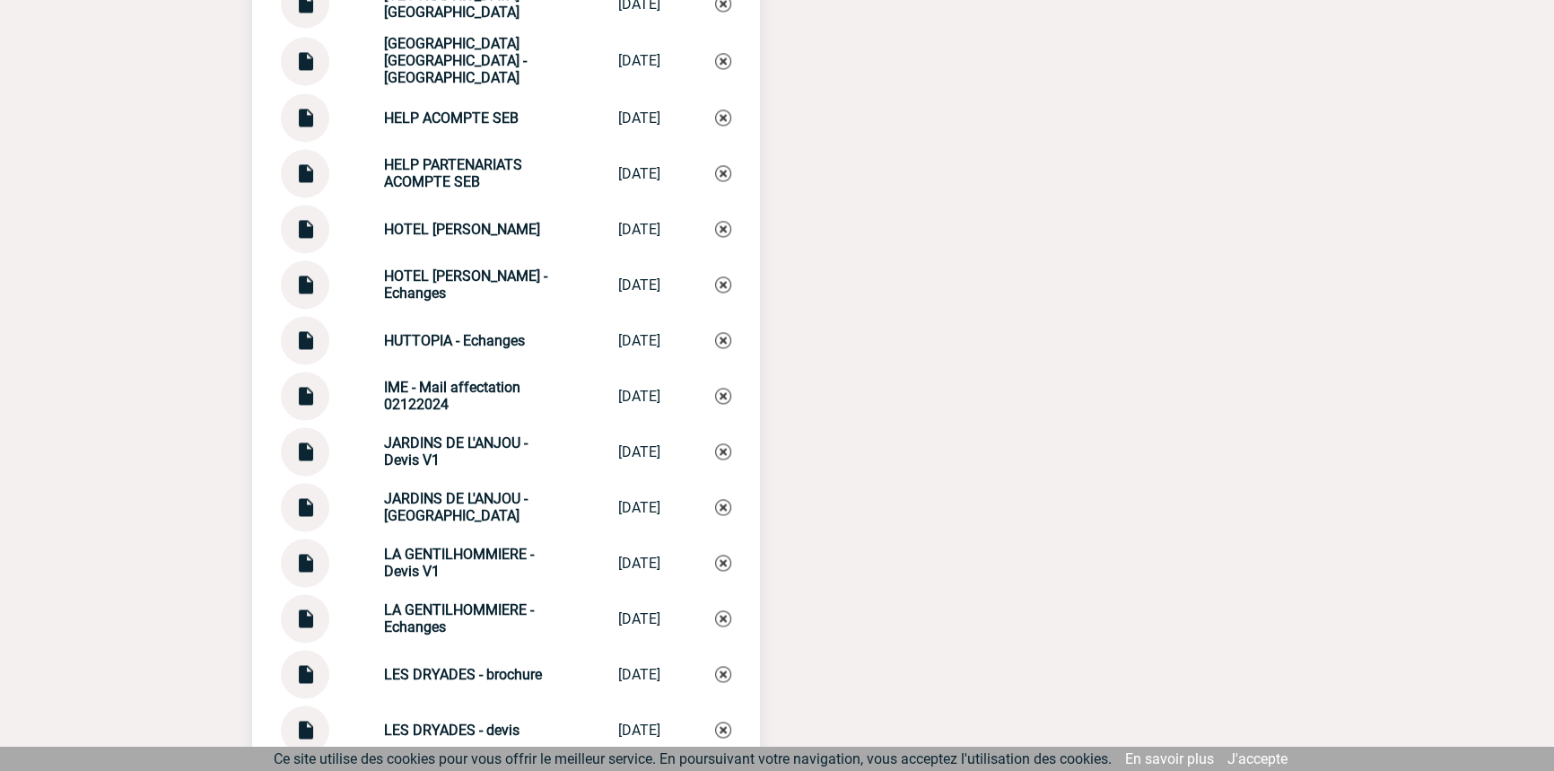
click at [313, 122] on img at bounding box center [304, 110] width 23 height 35
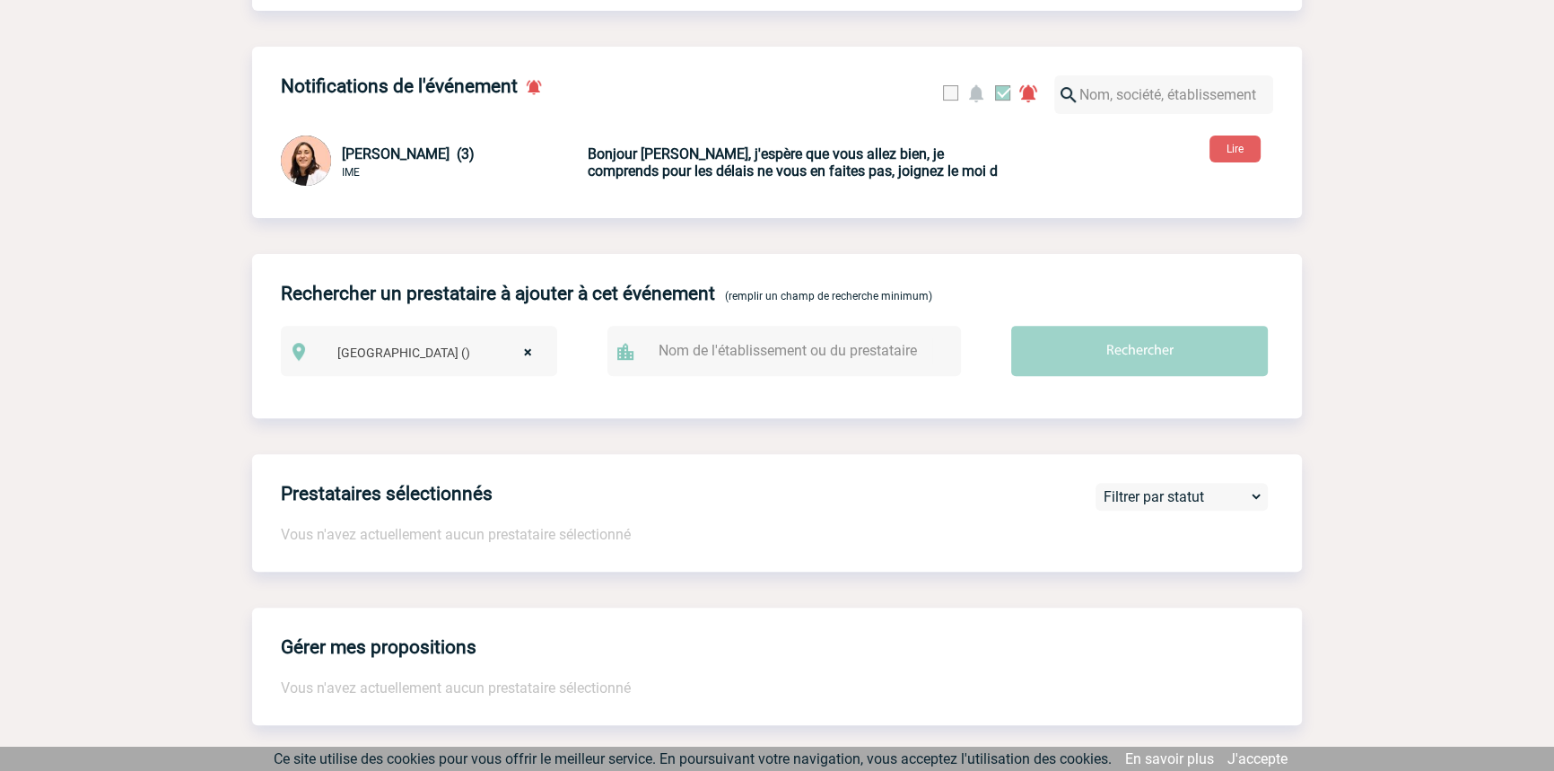
scroll to position [0, 0]
